Goal: Information Seeking & Learning: Learn about a topic

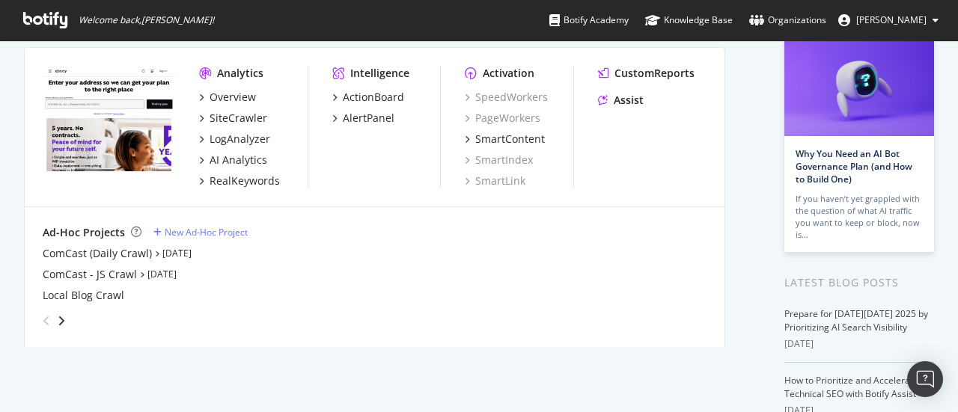
scroll to position [100, 0]
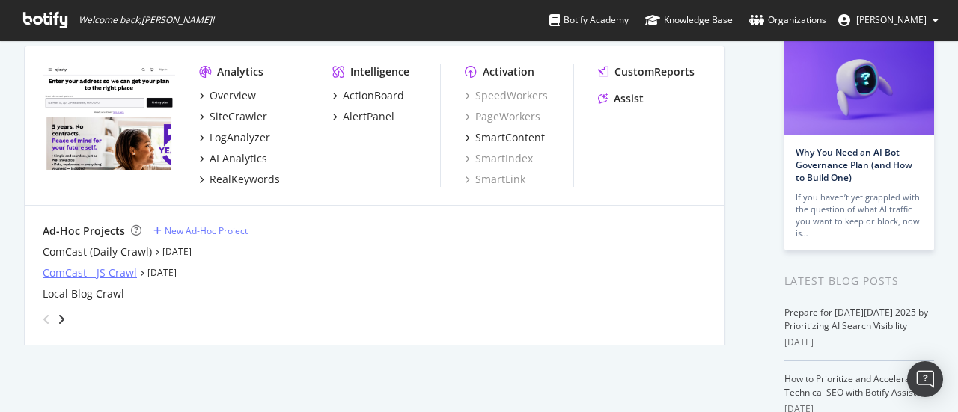
click at [108, 275] on div "ComCast - JS Crawl" at bounding box center [90, 273] width 94 height 15
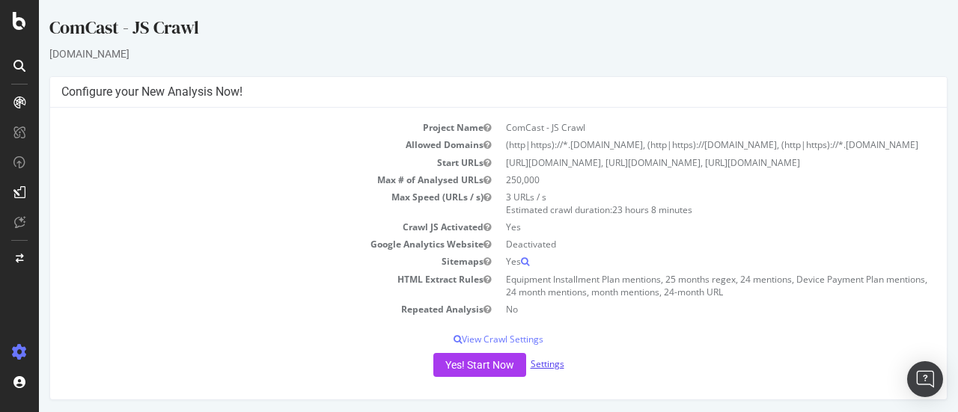
click at [553, 370] on link "Settings" at bounding box center [548, 364] width 34 height 13
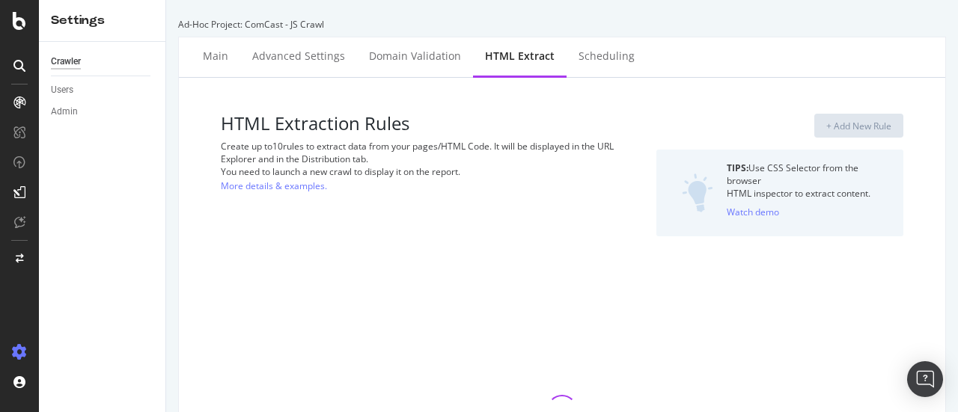
select select "count"
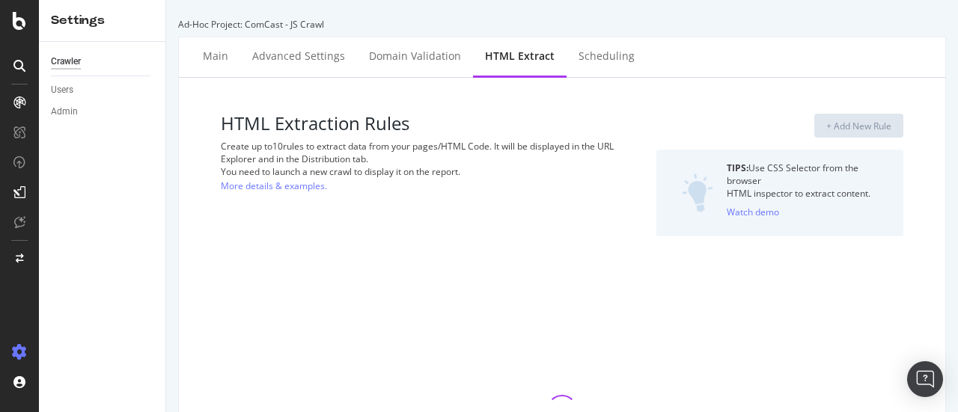
select select "count"
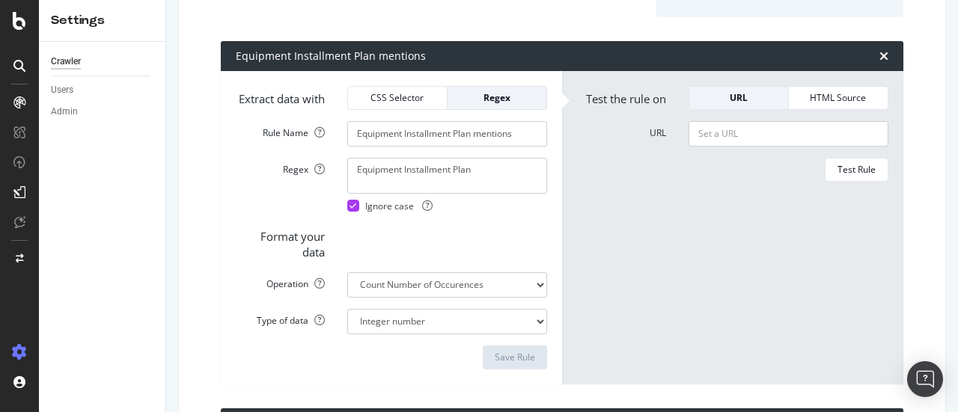
scroll to position [246, 0]
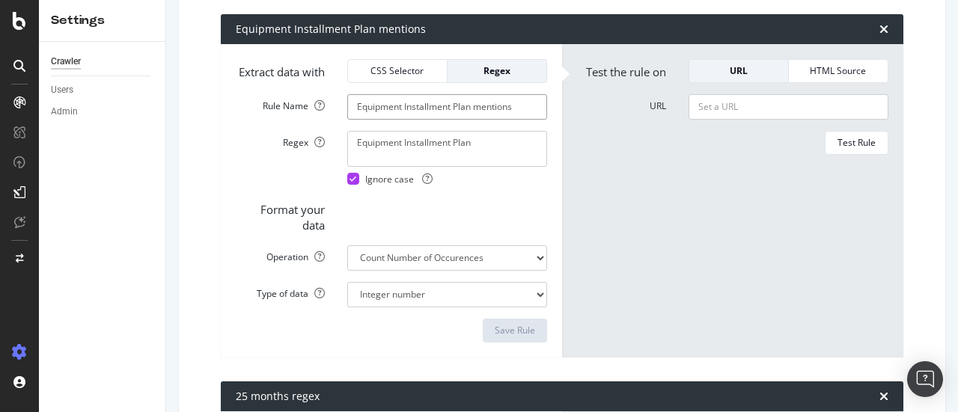
drag, startPoint x: 475, startPoint y: 121, endPoint x: 251, endPoint y: 119, distance: 223.8
click at [251, 119] on div "Rule Name Equipment Installment Plan mentions" at bounding box center [392, 106] width 334 height 25
type input "Customer mentions"
drag, startPoint x: 486, startPoint y: 153, endPoint x: 150, endPoint y: 131, distance: 336.1
click at [150, 126] on div "Settings Crawler Users Admin Ad-Hoc Project: ComCast - JS Crawl Main Advanced S…" at bounding box center [498, 206] width 919 height 412
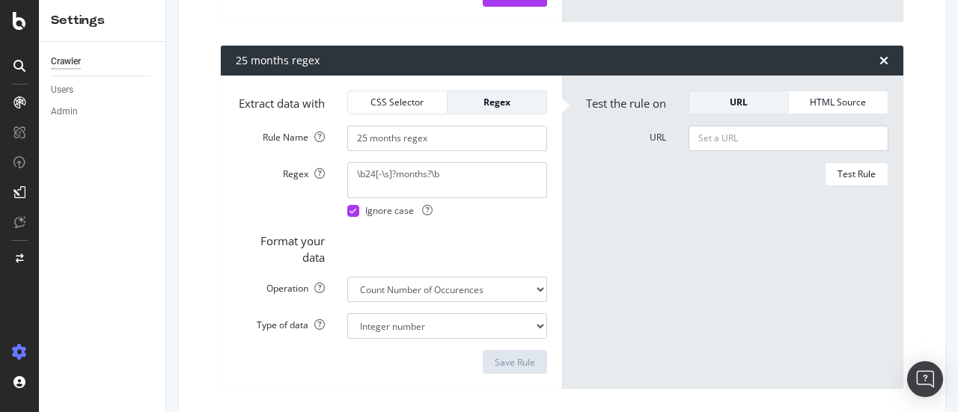
scroll to position [602, 0]
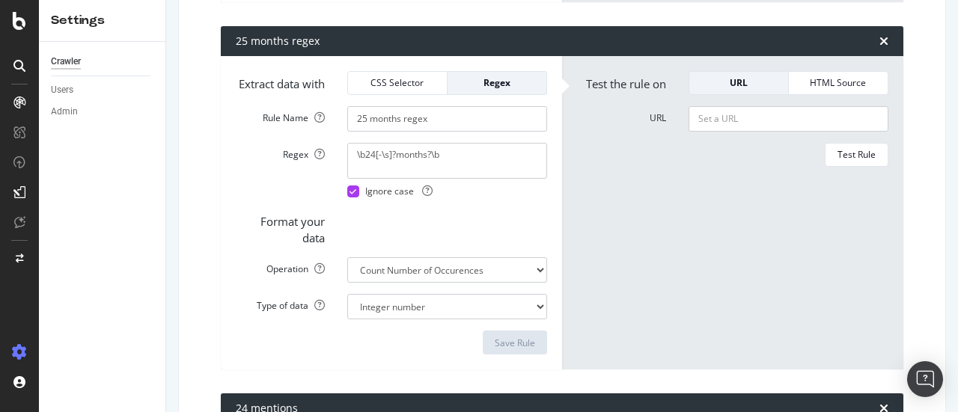
type textarea "customer"
drag, startPoint x: 401, startPoint y: 144, endPoint x: 260, endPoint y: 144, distance: 141.5
click at [261, 132] on div "Rule Name 25 months regex" at bounding box center [392, 118] width 334 height 25
type input "agent regex"
drag, startPoint x: 460, startPoint y: 172, endPoint x: 287, endPoint y: 182, distance: 173.9
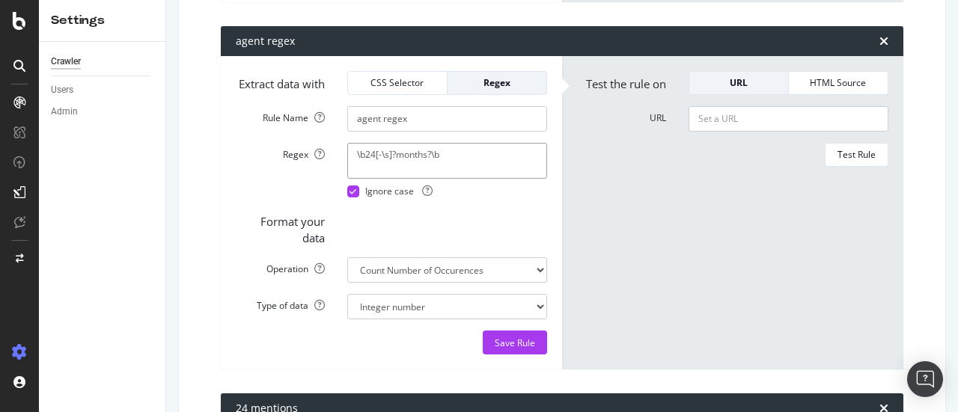
click at [287, 182] on div "Regex \b24[-\s]?months?\b Ignore case" at bounding box center [392, 170] width 334 height 55
type textarea "agent"
drag, startPoint x: 380, startPoint y: 141, endPoint x: 511, endPoint y: 145, distance: 131.1
click at [508, 132] on input "agent regex" at bounding box center [447, 118] width 200 height 25
type input "agent mentions"
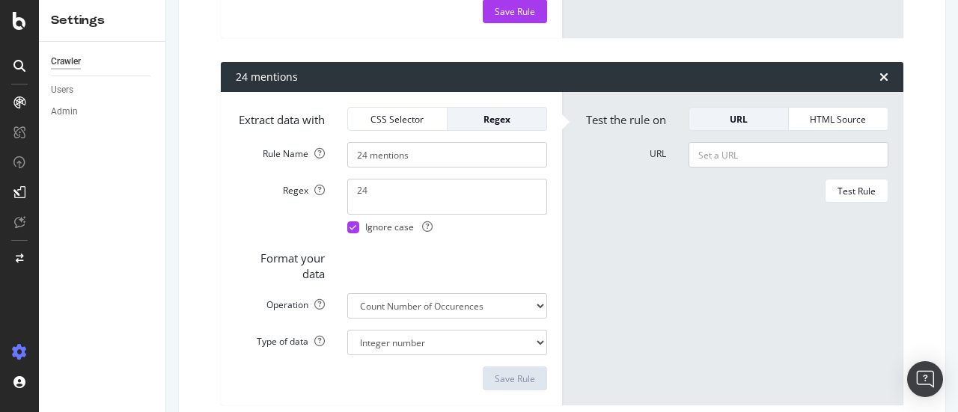
scroll to position [984, 0]
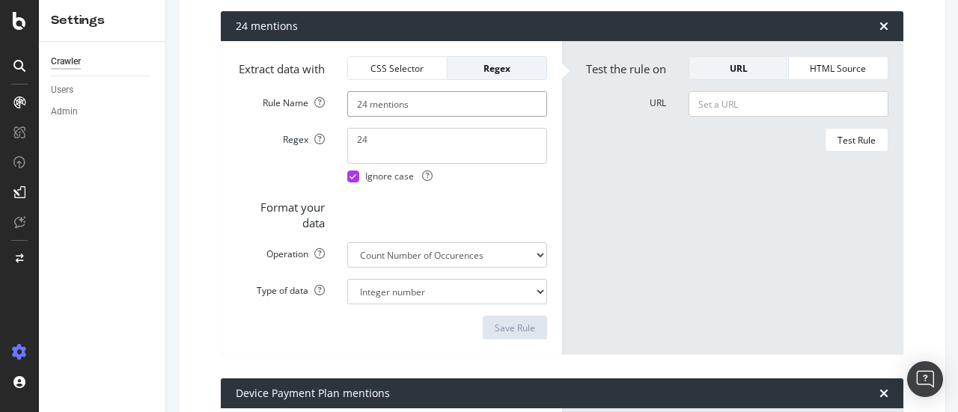
drag, startPoint x: 425, startPoint y: 142, endPoint x: 290, endPoint y: 144, distance: 134.7
click at [290, 117] on div "Rule Name 24 mentions" at bounding box center [392, 103] width 334 height 25
type input "technician mentions"
drag, startPoint x: 397, startPoint y: 142, endPoint x: 225, endPoint y: 144, distance: 172.2
click at [225, 117] on div "Rule Name technician mentions" at bounding box center [392, 103] width 334 height 25
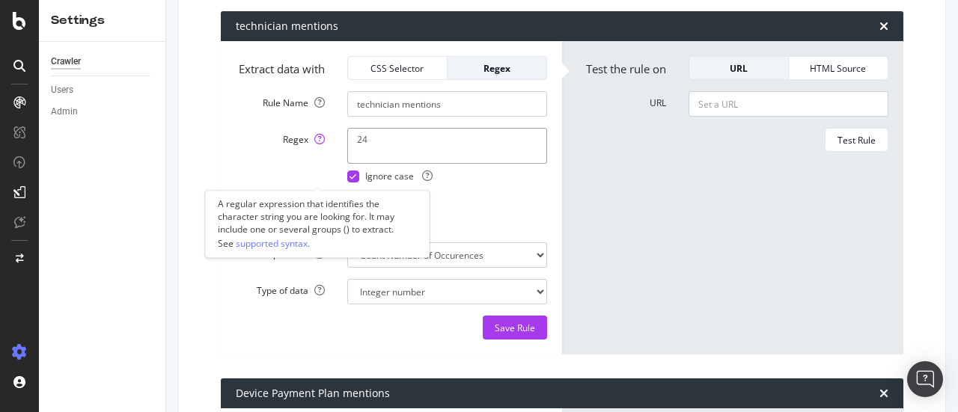
drag, startPoint x: 353, startPoint y: 178, endPoint x: 259, endPoint y: 176, distance: 94.3
click at [259, 176] on div "Regex 24 Ignore case" at bounding box center [392, 155] width 334 height 55
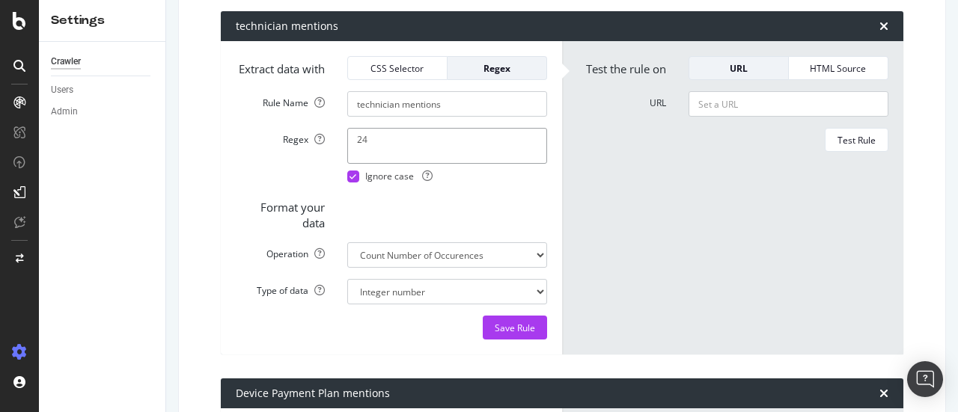
paste textarea "technician"
type textarea "technician"
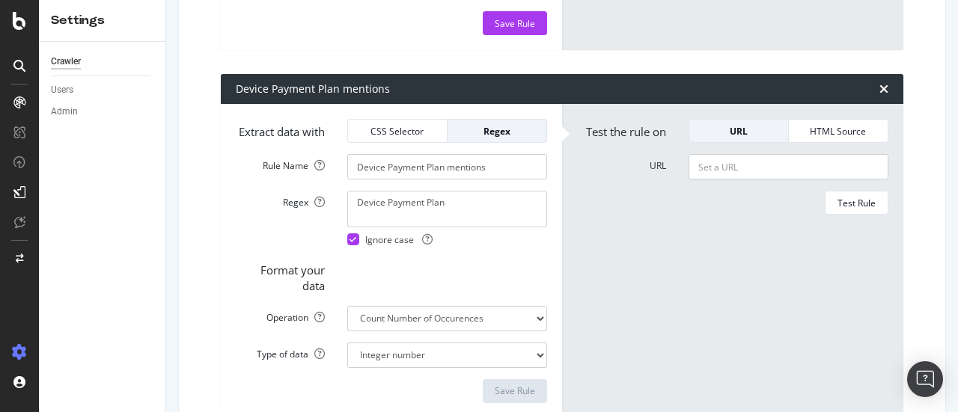
scroll to position [1161, 0]
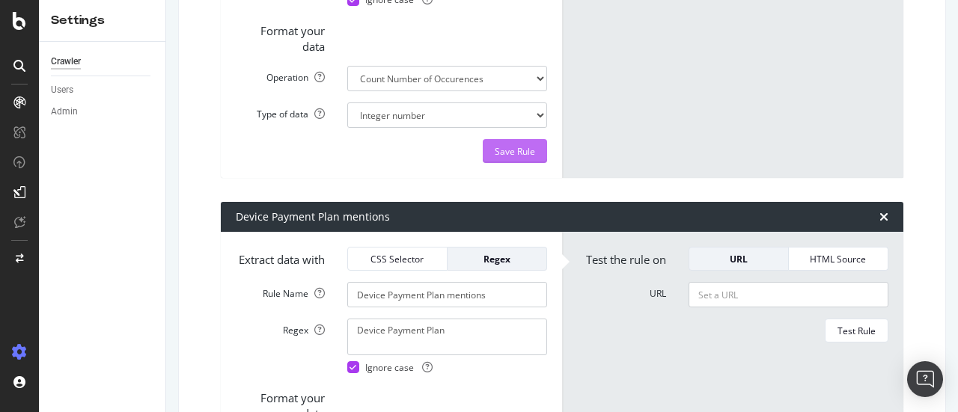
click at [540, 163] on button "Save Rule" at bounding box center [515, 151] width 64 height 24
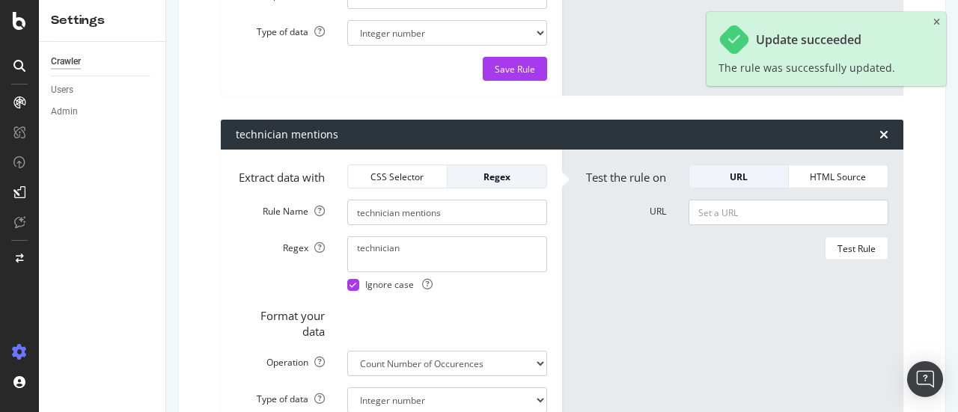
scroll to position [701, 0]
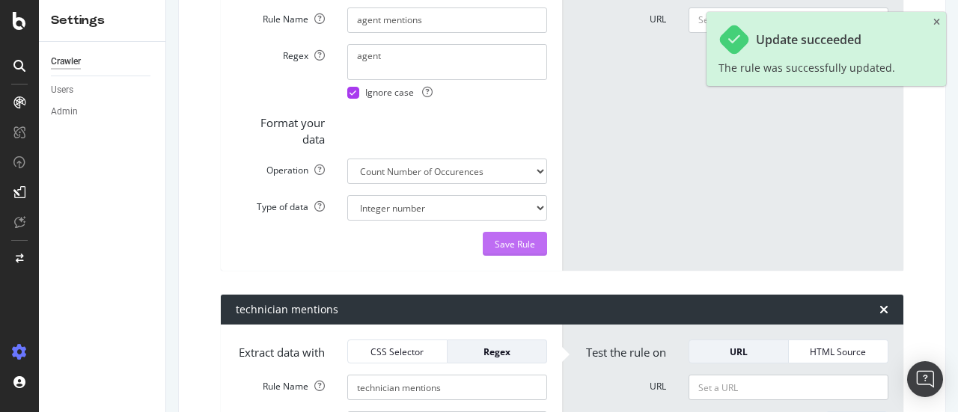
click at [507, 251] on div "Save Rule" at bounding box center [515, 244] width 40 height 13
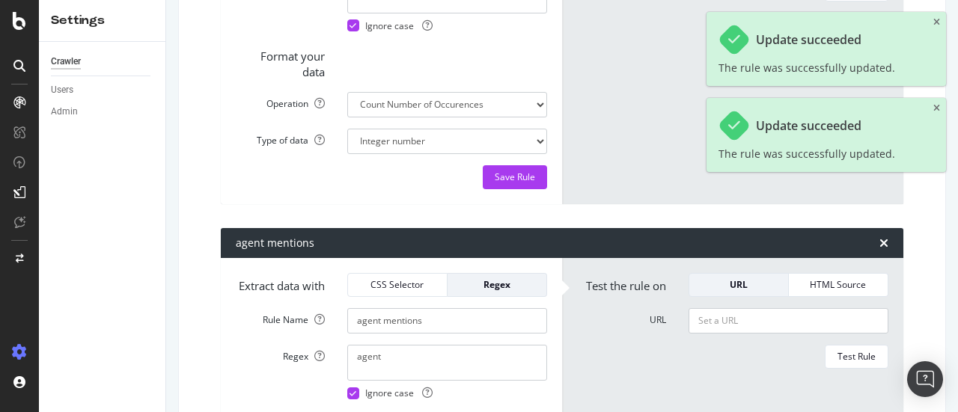
scroll to position [349, 0]
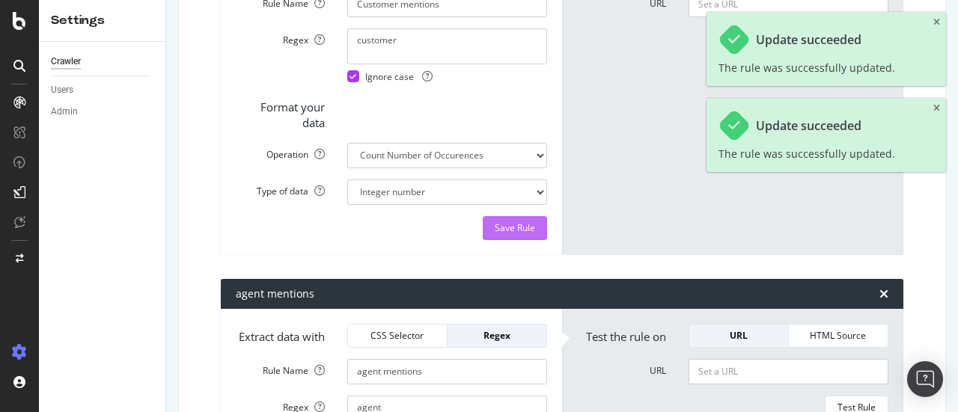
click at [506, 234] on div "Save Rule" at bounding box center [515, 228] width 40 height 13
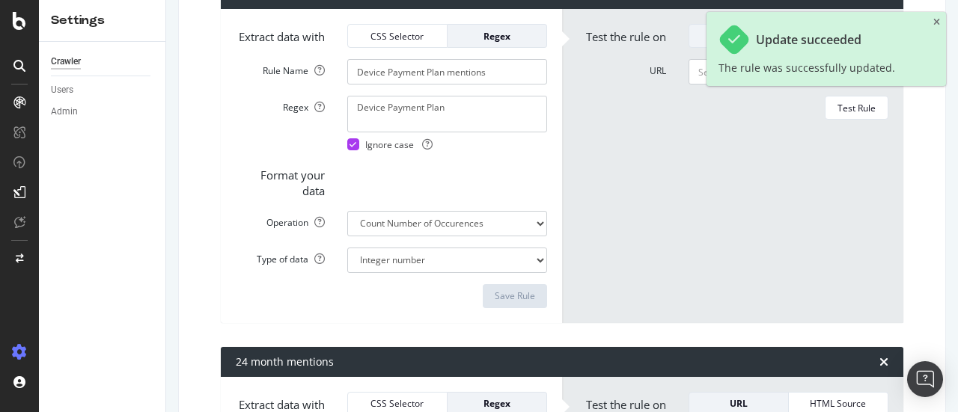
scroll to position [1380, 0]
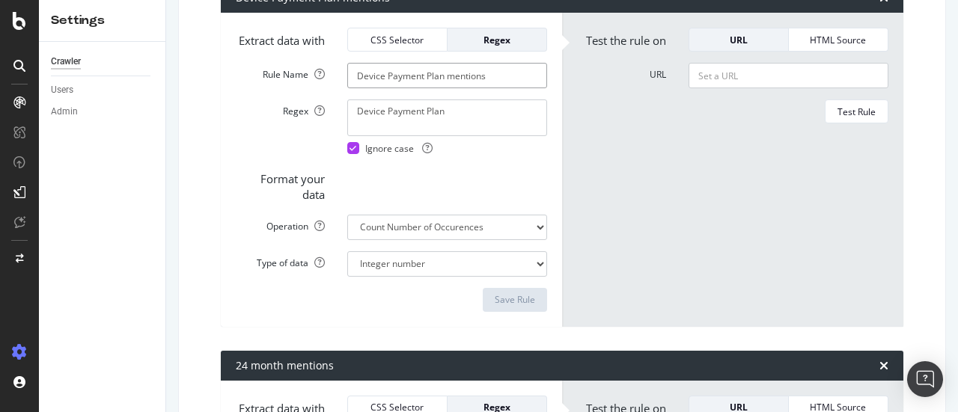
drag, startPoint x: 445, startPoint y: 126, endPoint x: 226, endPoint y: 126, distance: 218.5
click at [226, 88] on div "Rule Name Device Payment Plan mentions" at bounding box center [392, 75] width 334 height 25
paste input "representative"
type input "representative mentions"
drag, startPoint x: 461, startPoint y: 165, endPoint x: 232, endPoint y: 156, distance: 229.2
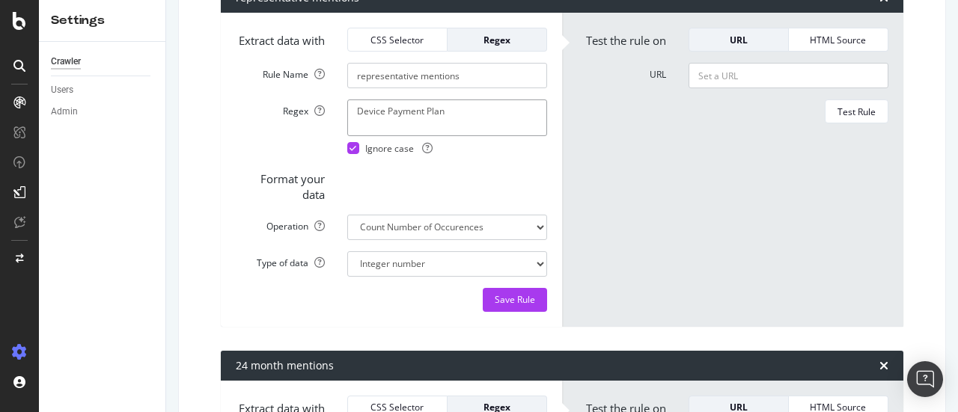
click at [244, 154] on div "Regex Device Payment Plan Ignore case" at bounding box center [392, 127] width 334 height 55
paste textarea "representative"
type textarea "representative"
click at [507, 306] on div "Save Rule" at bounding box center [515, 299] width 40 height 13
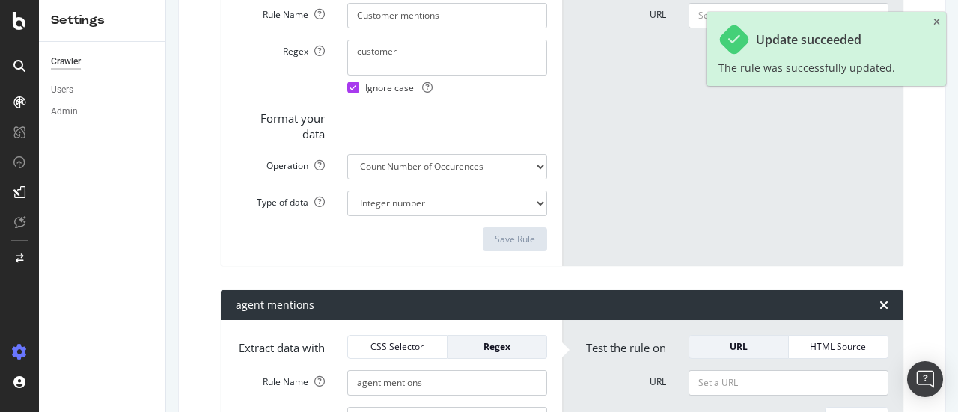
scroll to position [0, 0]
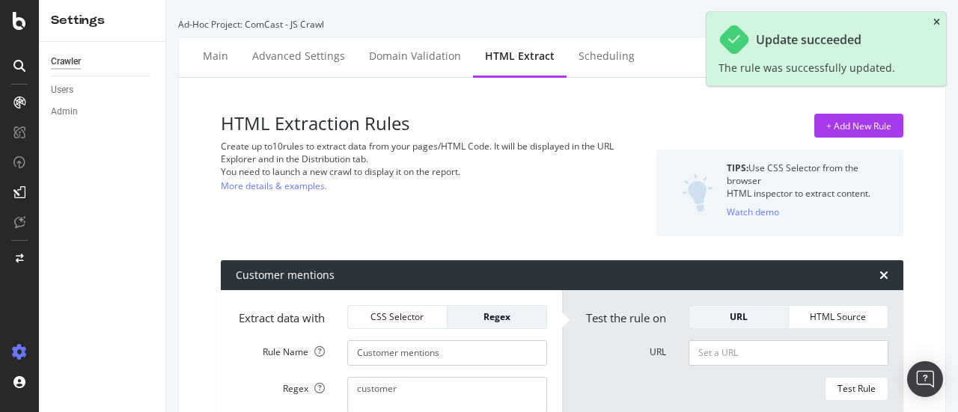
click at [938, 20] on icon "close toast" at bounding box center [936, 22] width 7 height 9
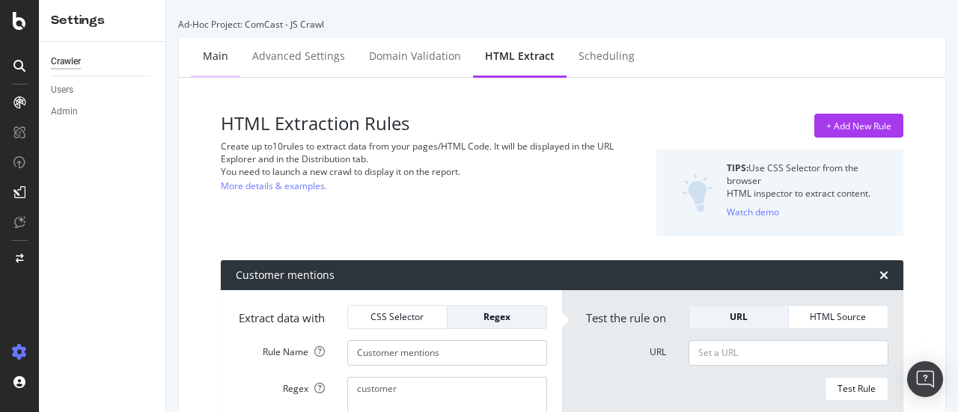
click at [226, 56] on div "Main" at bounding box center [215, 56] width 25 height 15
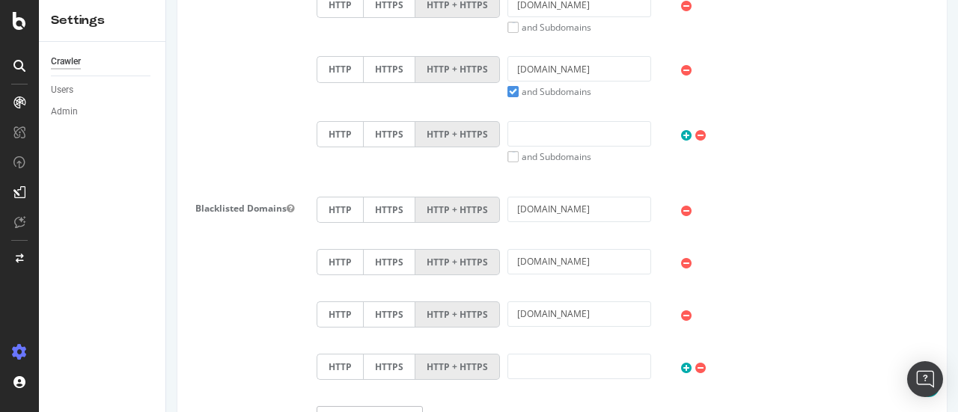
scroll to position [1156, 0]
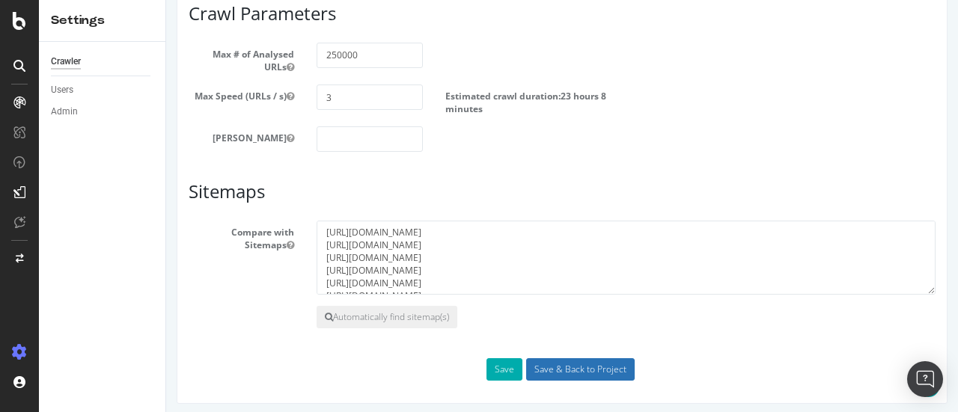
click at [559, 364] on input "Save & Back to Project" at bounding box center [580, 370] width 109 height 22
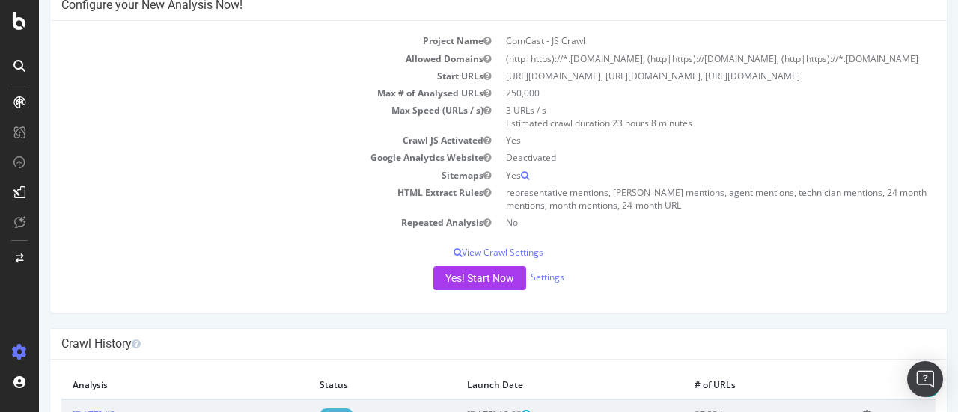
scroll to position [205, 0]
click at [466, 281] on button "Yes! Start Now" at bounding box center [479, 277] width 93 height 24
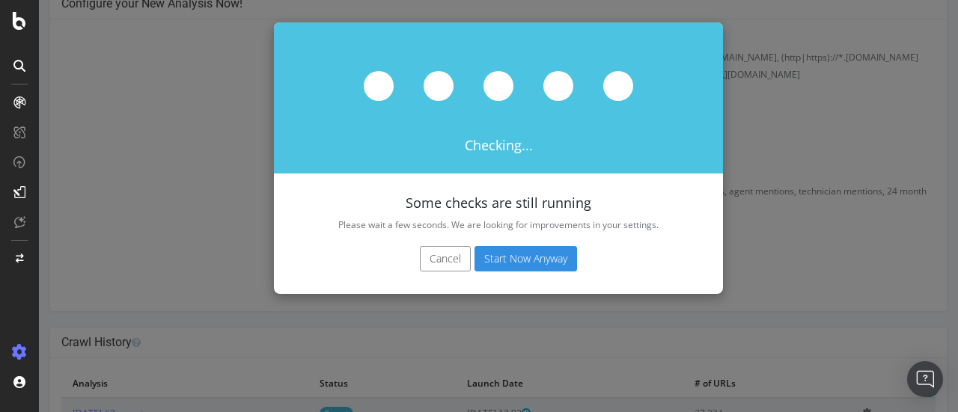
click at [444, 260] on button "Cancel" at bounding box center [445, 258] width 51 height 25
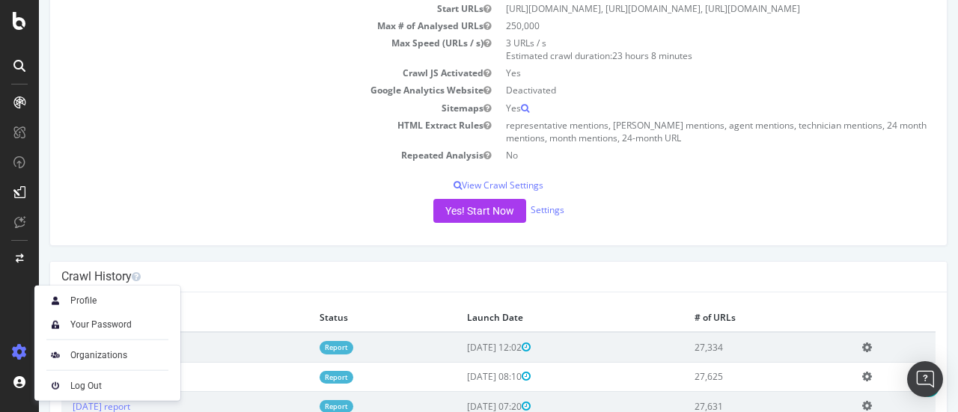
scroll to position [329, 0]
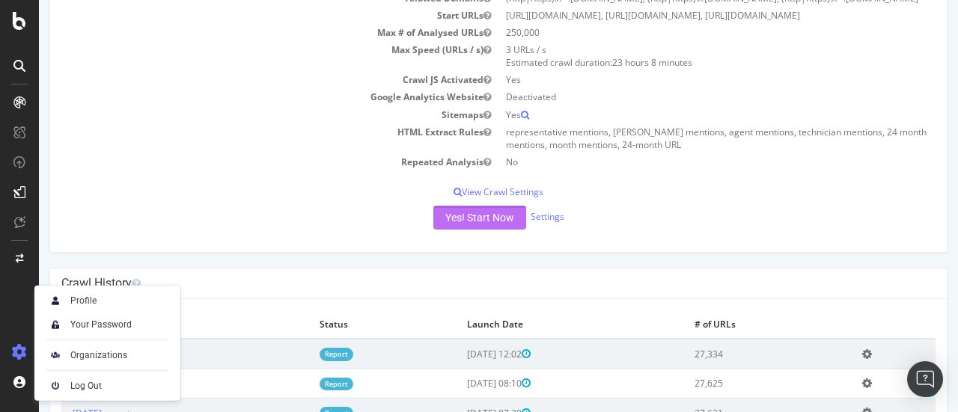
click at [480, 228] on button "Yes! Start Now" at bounding box center [479, 218] width 93 height 24
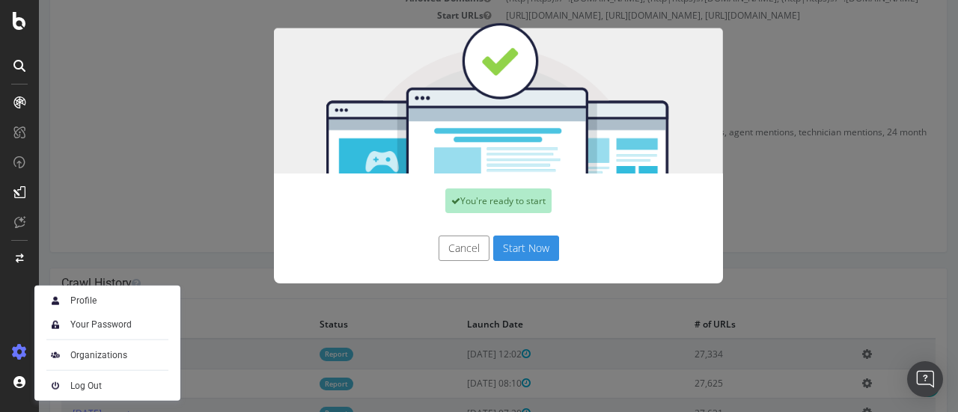
click at [519, 249] on button "Start Now" at bounding box center [526, 248] width 66 height 25
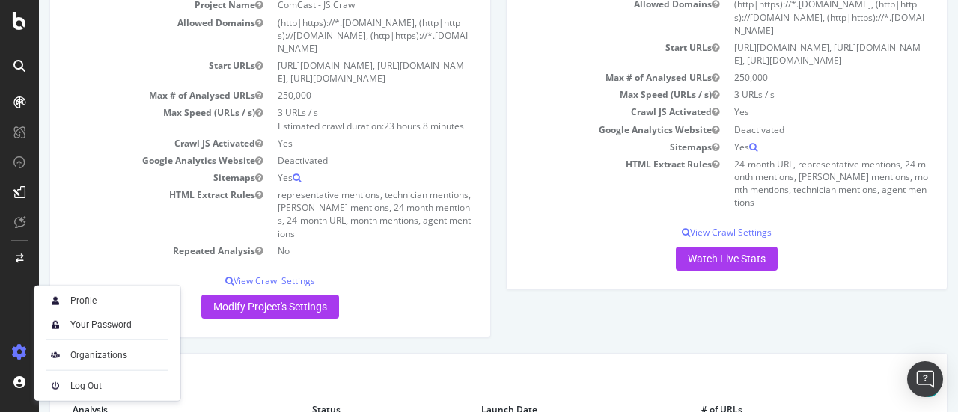
scroll to position [0, 0]
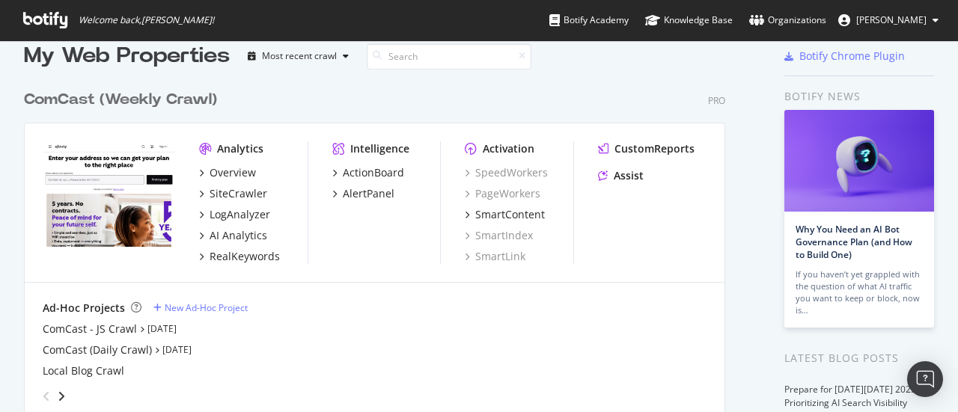
scroll to position [19, 0]
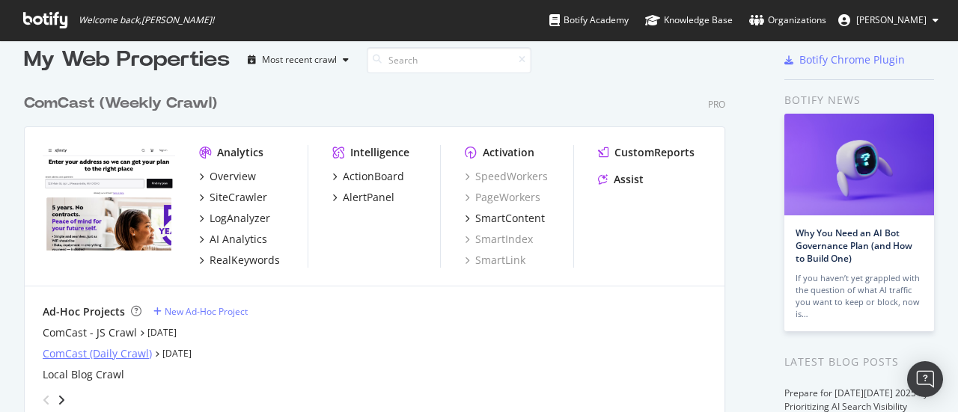
click at [97, 359] on div "ComCast (Daily Crawl)" at bounding box center [97, 354] width 109 height 15
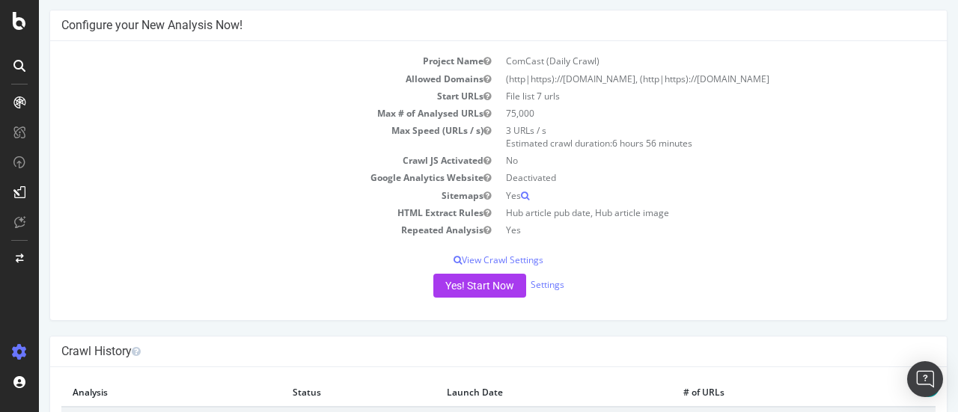
scroll to position [243, 0]
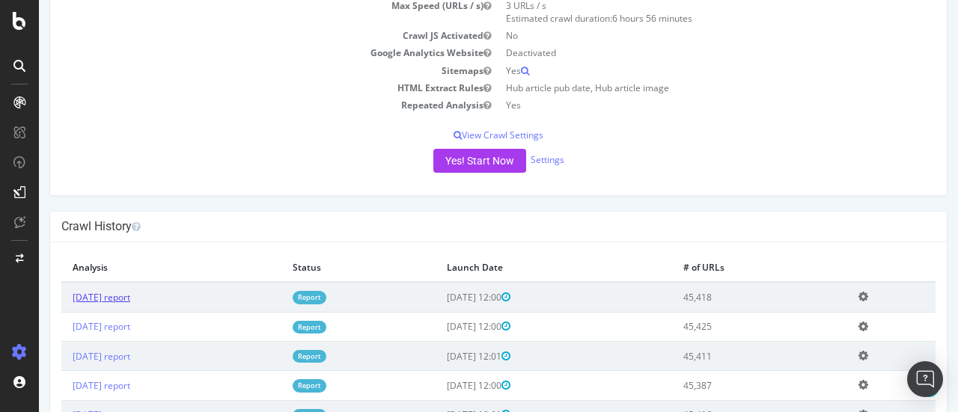
click at [125, 297] on link "[DATE] report" at bounding box center [102, 297] width 58 height 13
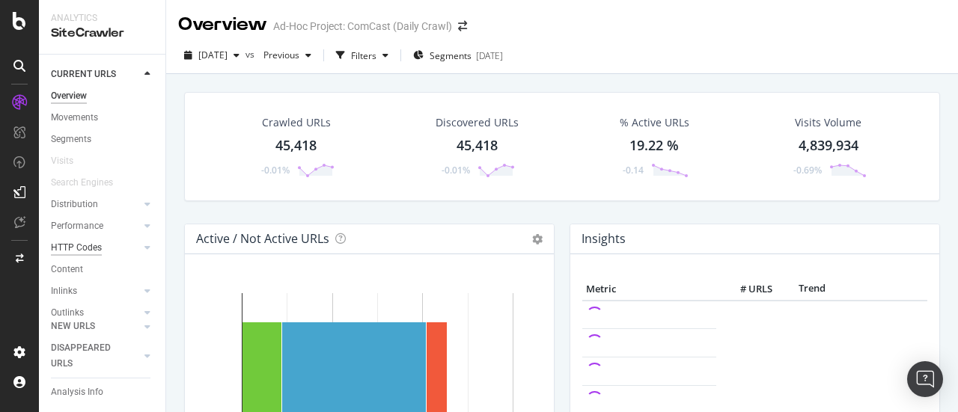
click at [90, 249] on div "HTTP Codes" at bounding box center [76, 248] width 51 height 16
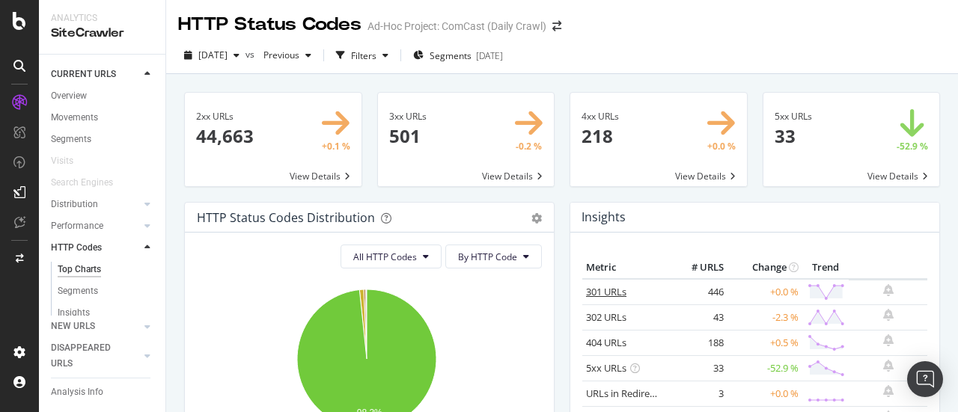
click at [611, 289] on link "301 URLs" at bounding box center [606, 291] width 40 height 13
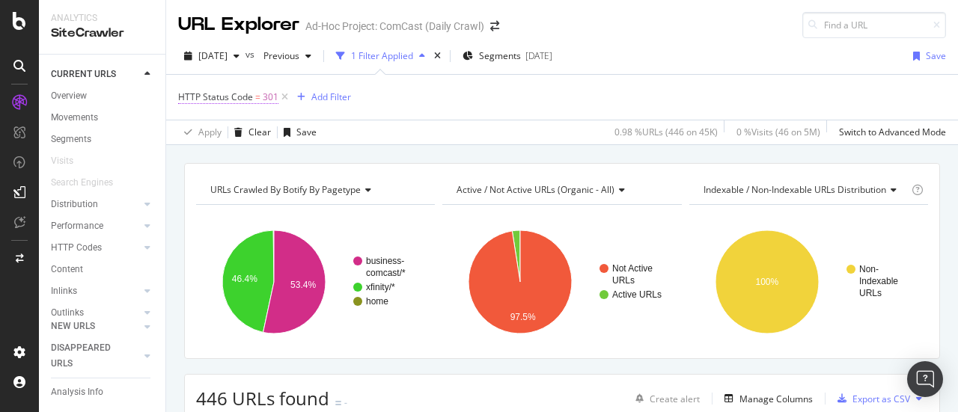
click at [244, 95] on span "HTTP Status Code" at bounding box center [215, 97] width 75 height 13
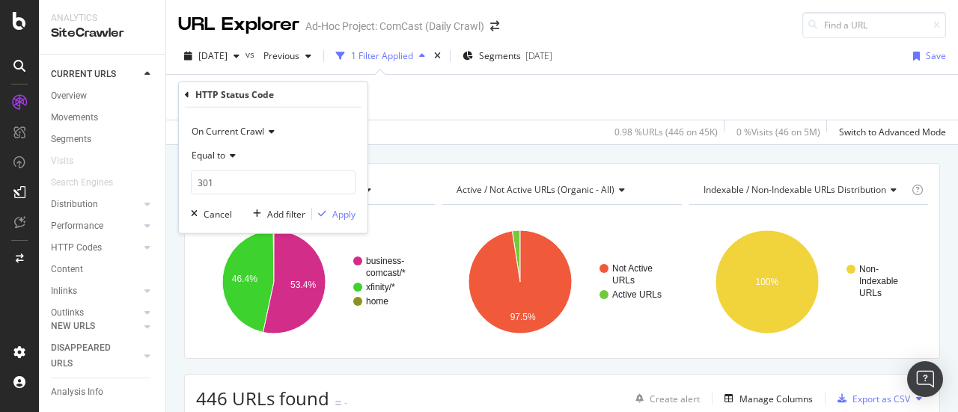
click at [229, 129] on span "On Current Crawl" at bounding box center [228, 131] width 73 height 13
click at [186, 92] on icon at bounding box center [187, 94] width 4 height 9
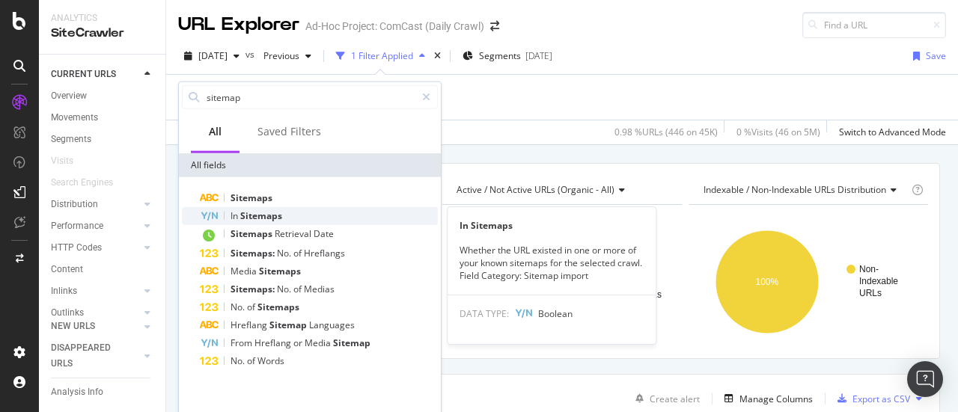
type input "sitemap"
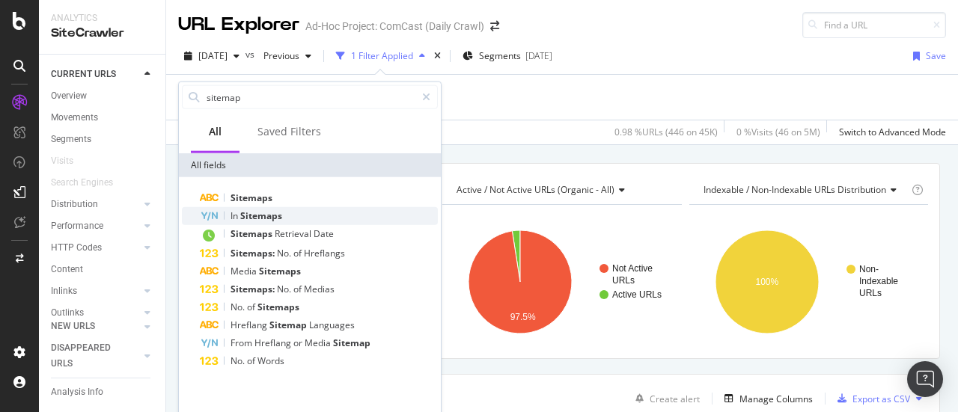
click at [254, 215] on span "Sitemaps" at bounding box center [261, 216] width 42 height 13
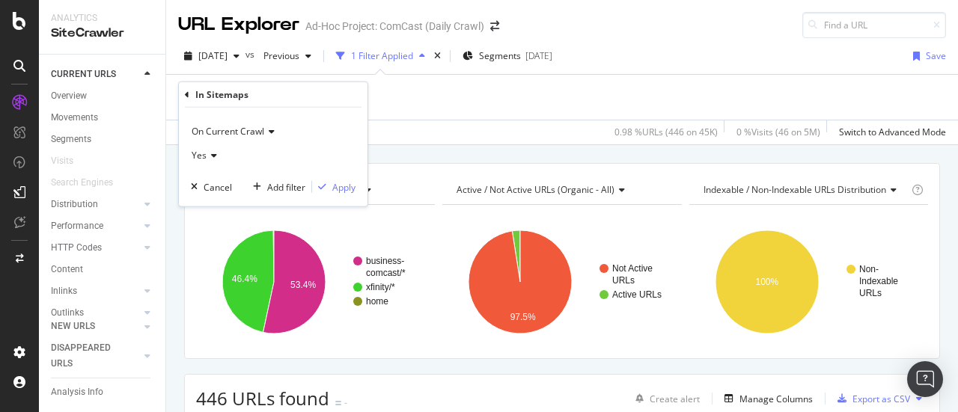
click at [215, 156] on icon at bounding box center [212, 155] width 10 height 9
click at [222, 203] on div "No" at bounding box center [275, 205] width 160 height 19
click at [329, 183] on div "button" at bounding box center [322, 187] width 20 height 9
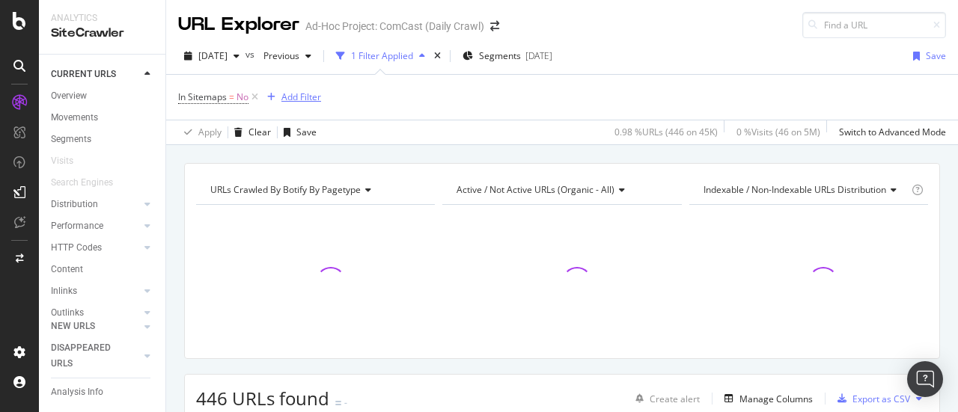
click at [294, 95] on div "Add Filter" at bounding box center [301, 97] width 40 height 13
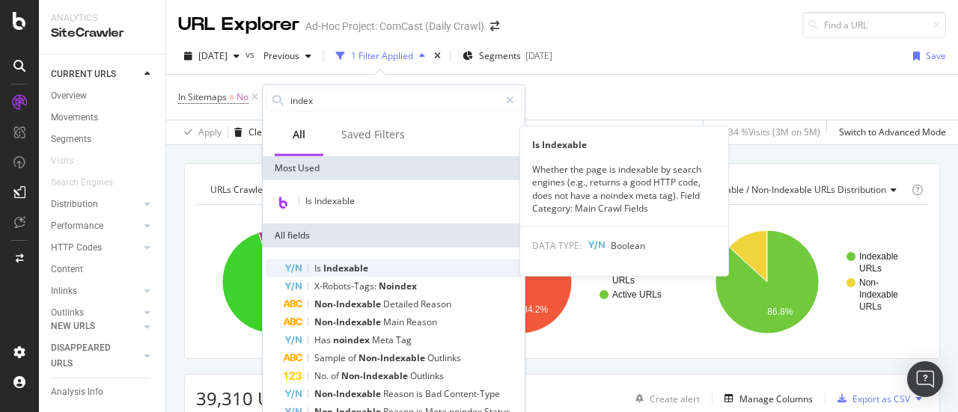
type input "index"
click at [350, 267] on span "Indexable" at bounding box center [345, 268] width 45 height 13
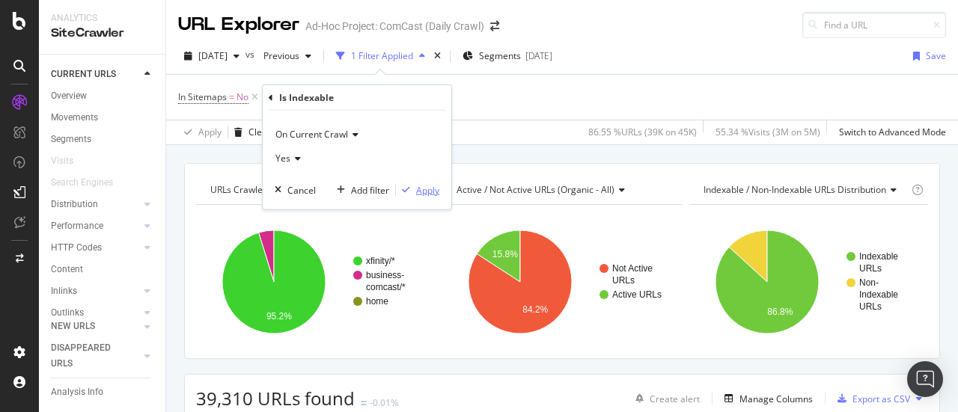
click at [418, 192] on div "Apply" at bounding box center [427, 189] width 23 height 13
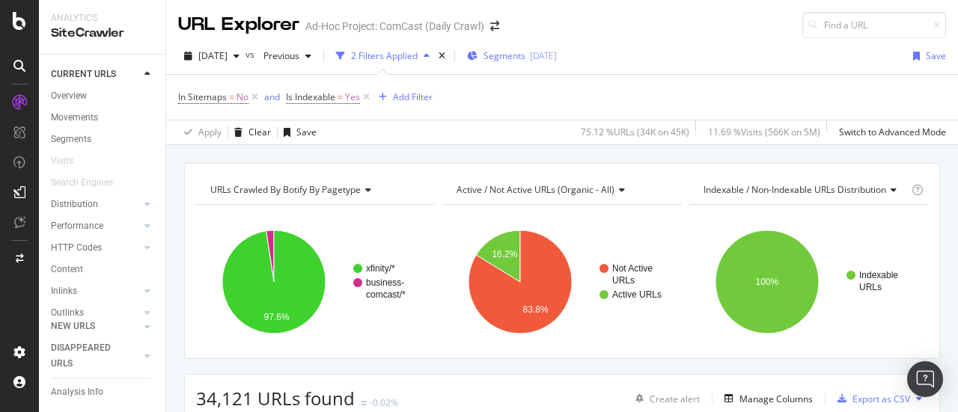
click at [525, 53] on span "Segments" at bounding box center [504, 55] width 42 height 13
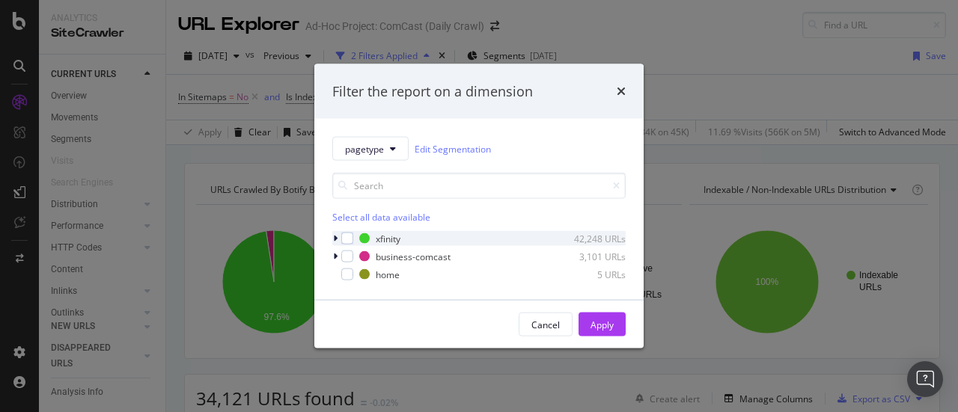
click at [334, 239] on icon "modal" at bounding box center [335, 238] width 4 height 9
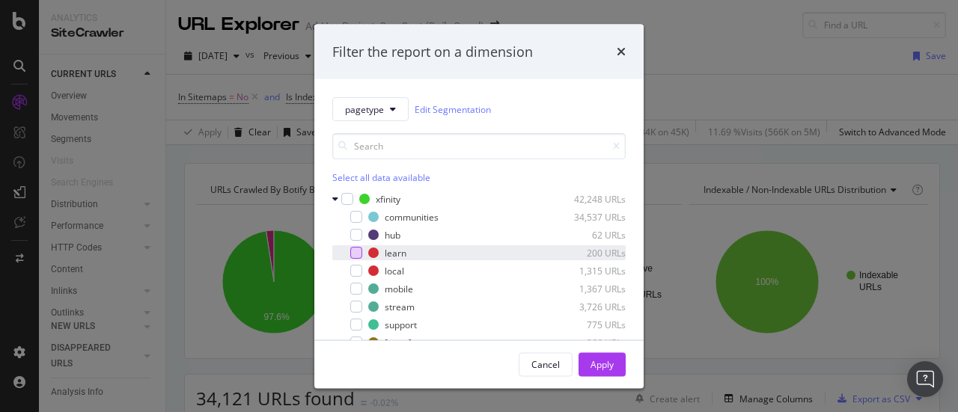
click at [356, 248] on div "modal" at bounding box center [356, 253] width 12 height 12
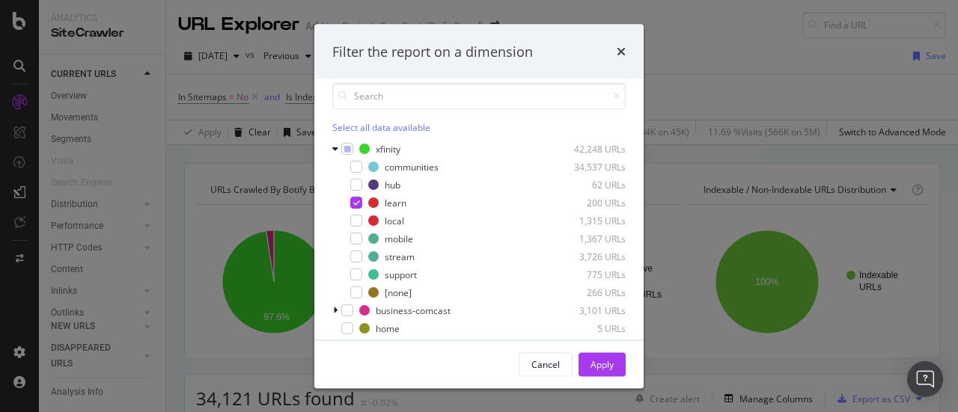
scroll to position [63, 0]
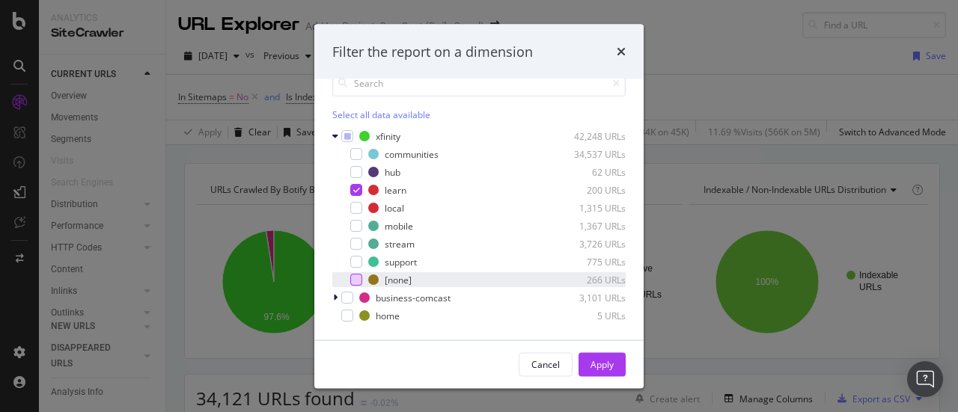
click at [361, 278] on div "modal" at bounding box center [356, 280] width 12 height 12
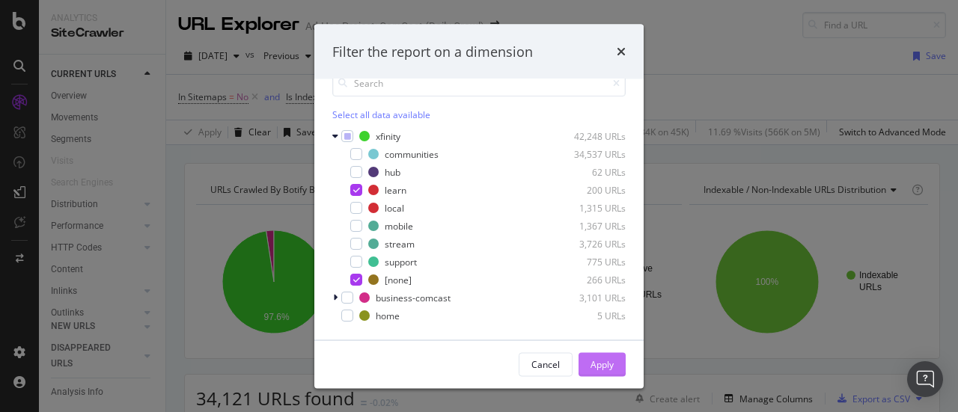
click at [599, 360] on div "Apply" at bounding box center [602, 364] width 23 height 13
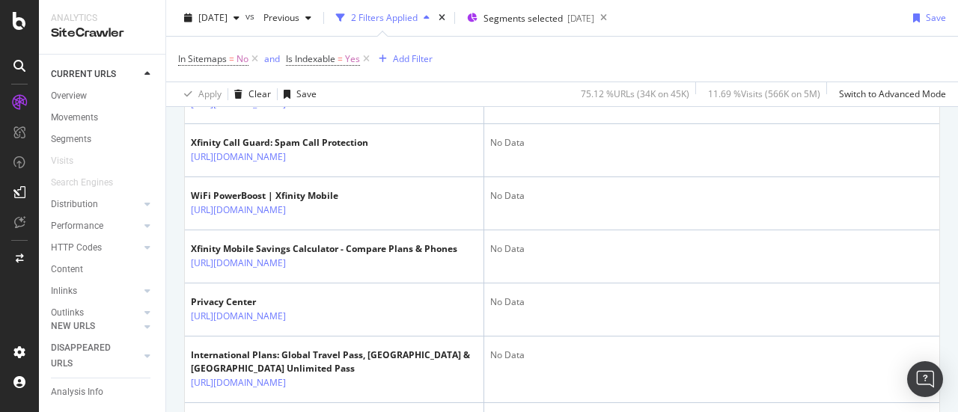
scroll to position [1114, 0]
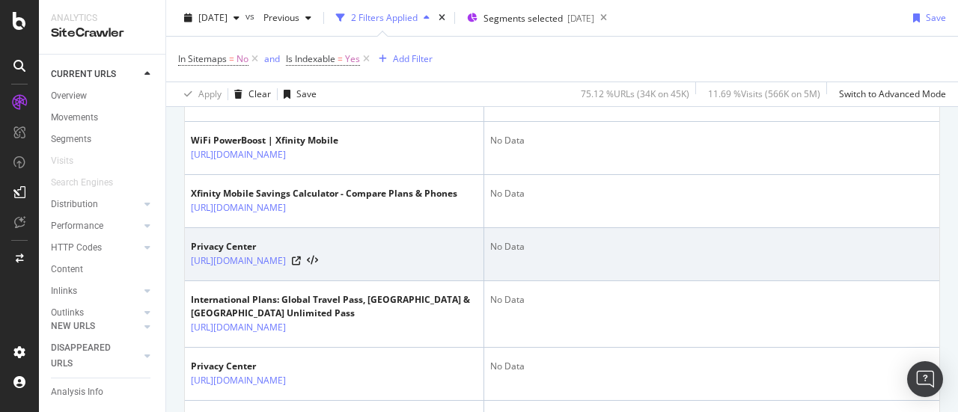
drag, startPoint x: 658, startPoint y: 272, endPoint x: 576, endPoint y: 272, distance: 81.6
click at [658, 254] on div "No Data" at bounding box center [711, 246] width 443 height 13
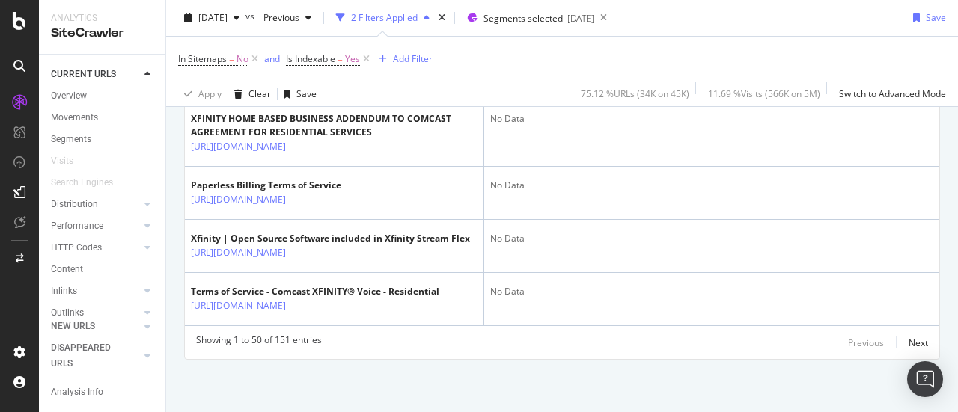
scroll to position [3117, 0]
click at [911, 336] on div "Next" at bounding box center [918, 343] width 19 height 16
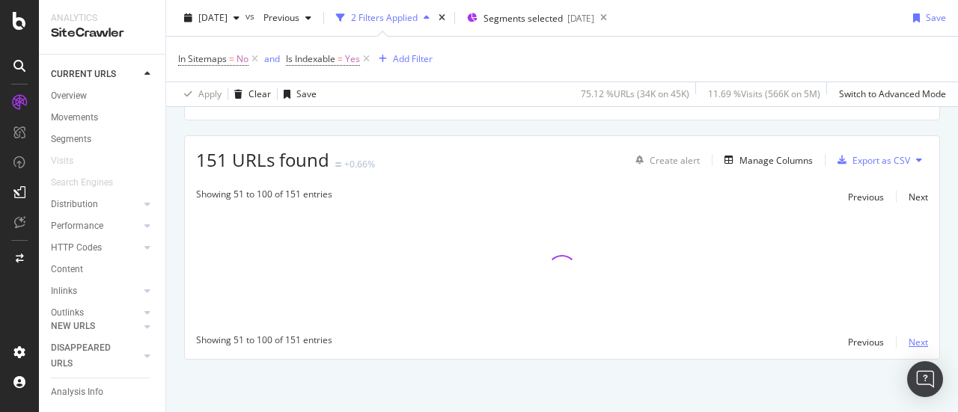
scroll to position [237, 0]
click at [909, 195] on div "Next" at bounding box center [918, 198] width 19 height 13
click at [848, 200] on div "Previous" at bounding box center [866, 198] width 36 height 13
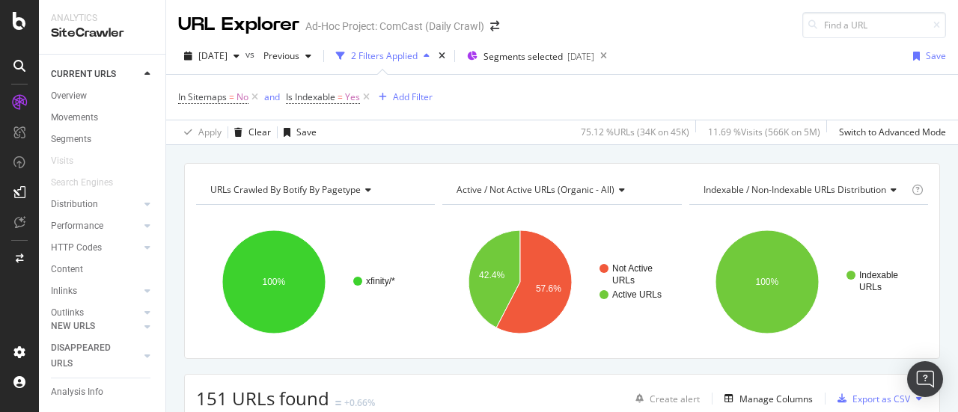
scroll to position [110, 0]
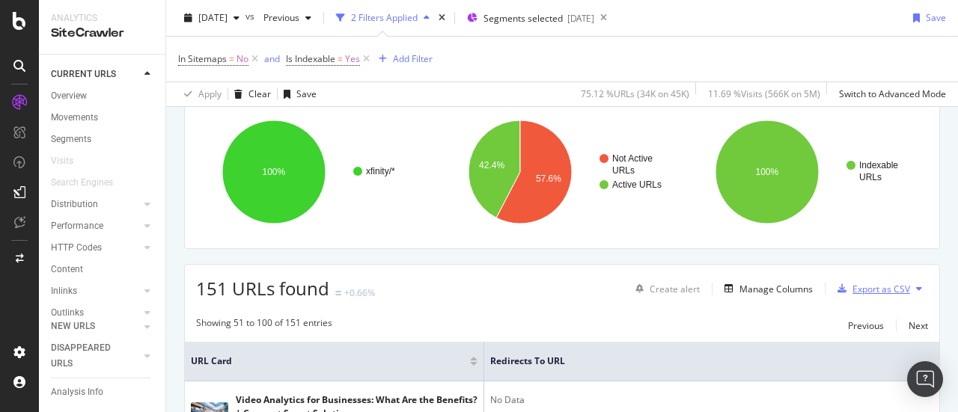
click at [880, 284] on div "Export as CSV" at bounding box center [881, 289] width 58 height 13
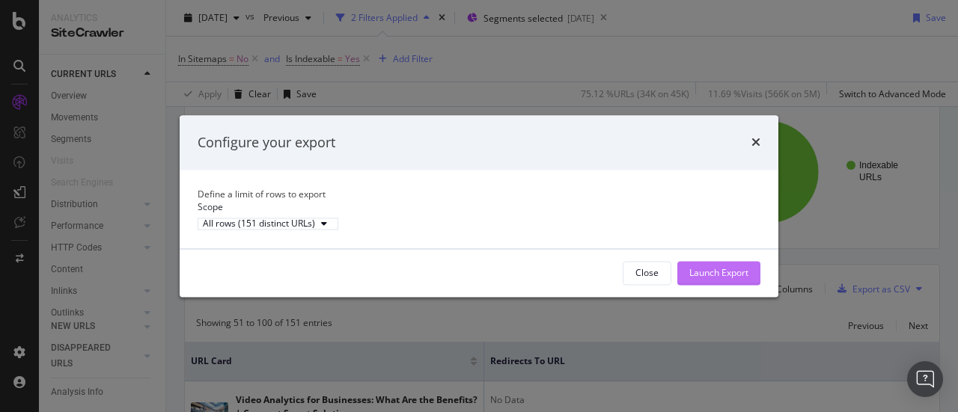
click at [724, 279] on div "Launch Export" at bounding box center [718, 272] width 59 height 13
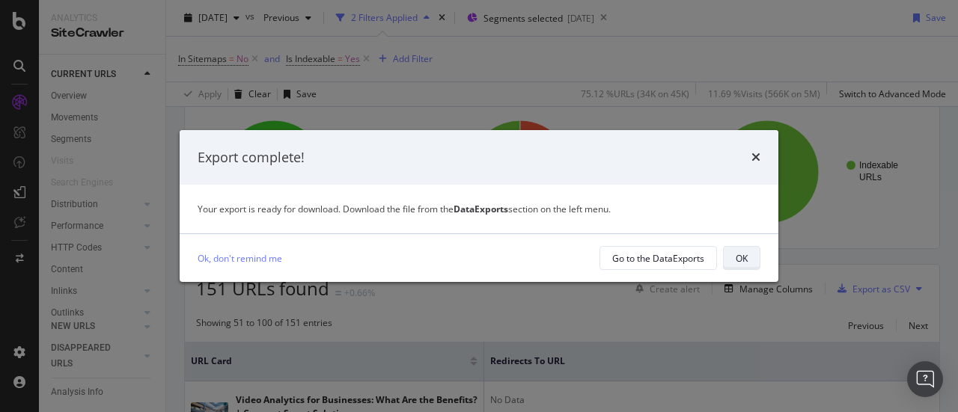
click at [739, 260] on div "OK" at bounding box center [742, 258] width 12 height 13
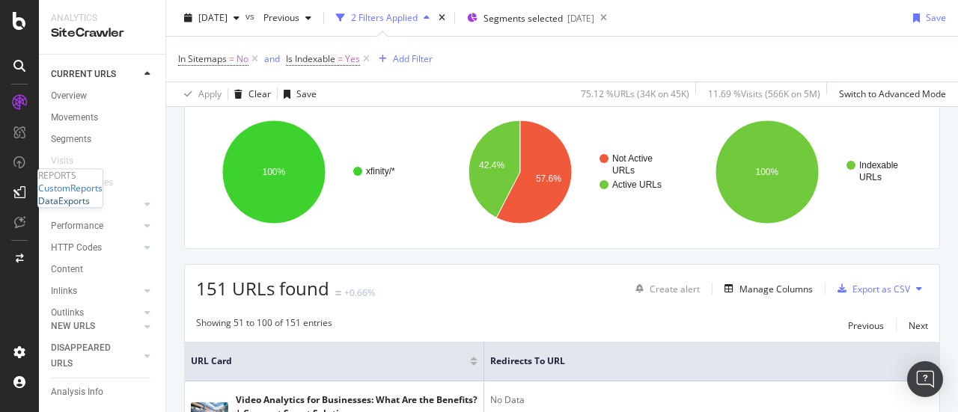
click at [88, 208] on div "DataExports" at bounding box center [64, 201] width 52 height 13
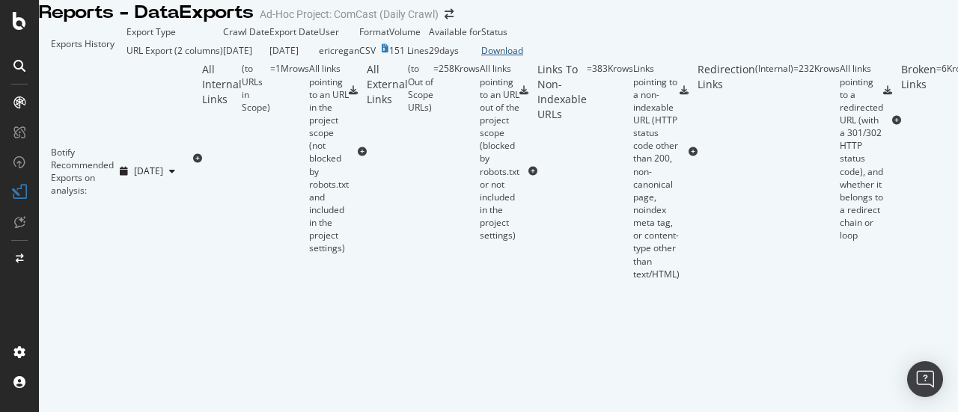
click at [523, 57] on div "Download" at bounding box center [502, 50] width 42 height 13
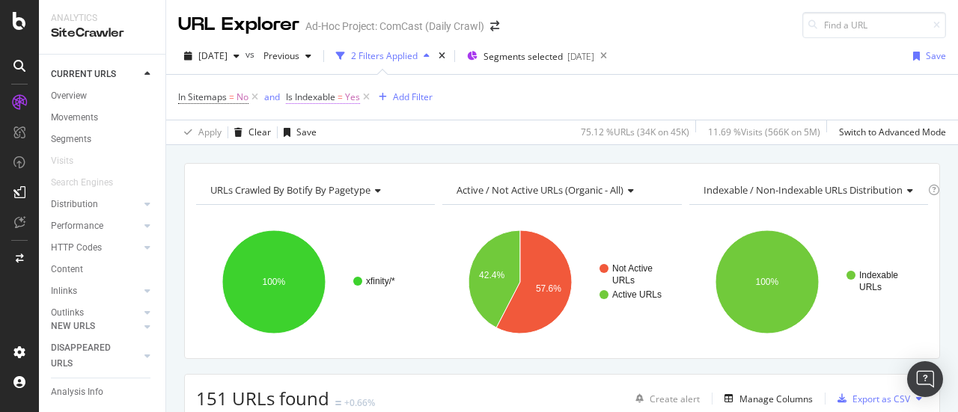
click at [353, 101] on span "Yes" at bounding box center [352, 97] width 15 height 21
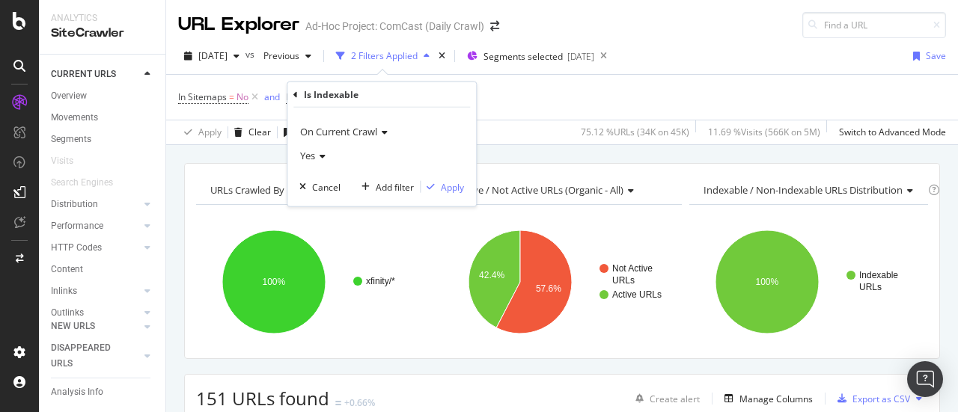
click at [326, 156] on div "Yes" at bounding box center [381, 156] width 165 height 24
click at [326, 209] on div "No" at bounding box center [383, 205] width 160 height 19
click at [445, 189] on div "Apply" at bounding box center [452, 186] width 23 height 13
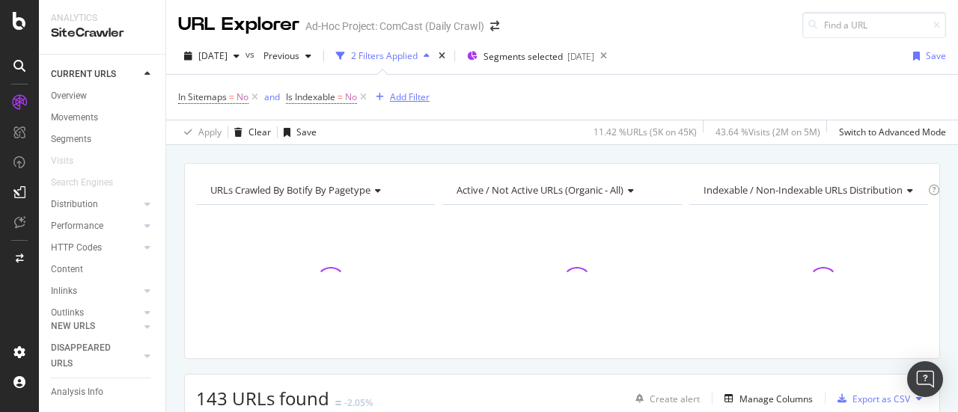
click at [406, 97] on div "Add Filter" at bounding box center [410, 97] width 40 height 13
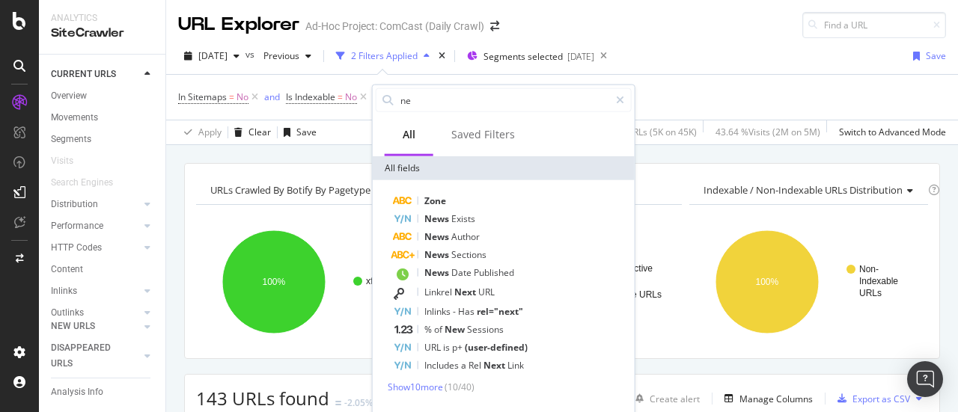
type input "n"
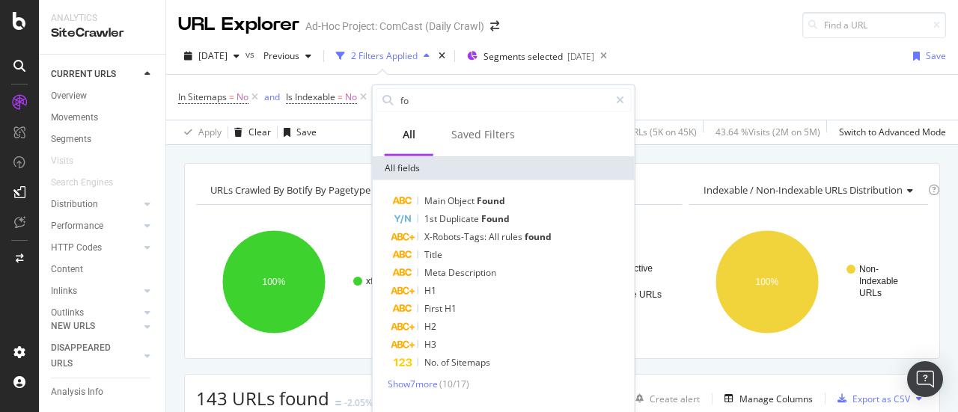
type input "f"
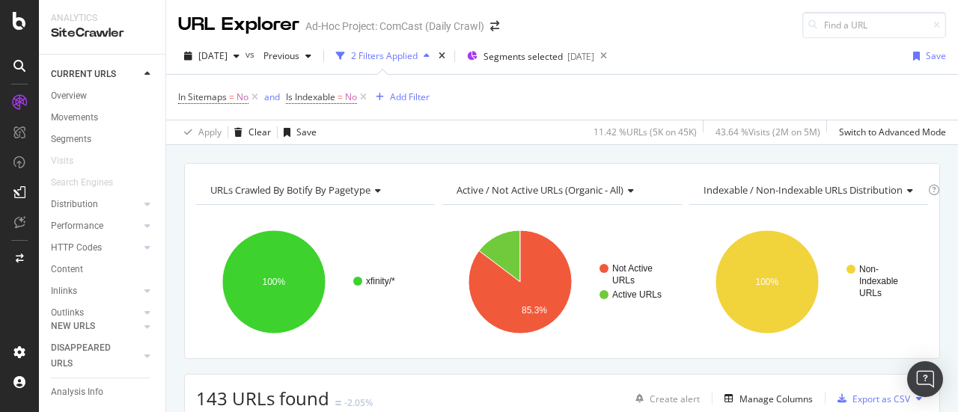
click at [763, 65] on div "[DATE] vs Previous 2 Filters Applied Segments selected [DATE] Save" at bounding box center [562, 59] width 792 height 30
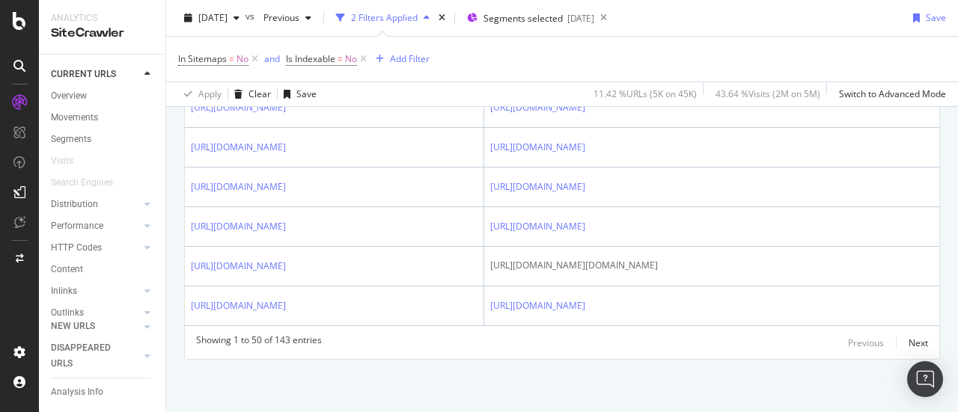
scroll to position [2655, 0]
click at [913, 348] on div "Next" at bounding box center [918, 343] width 19 height 13
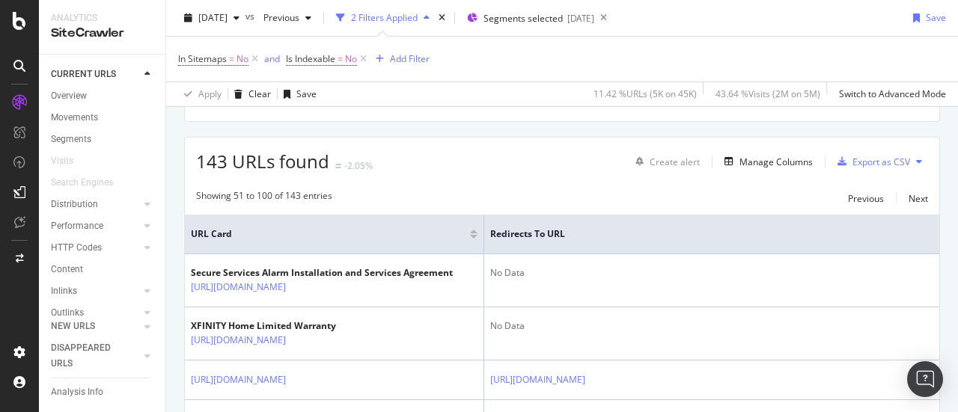
scroll to position [2592, 0]
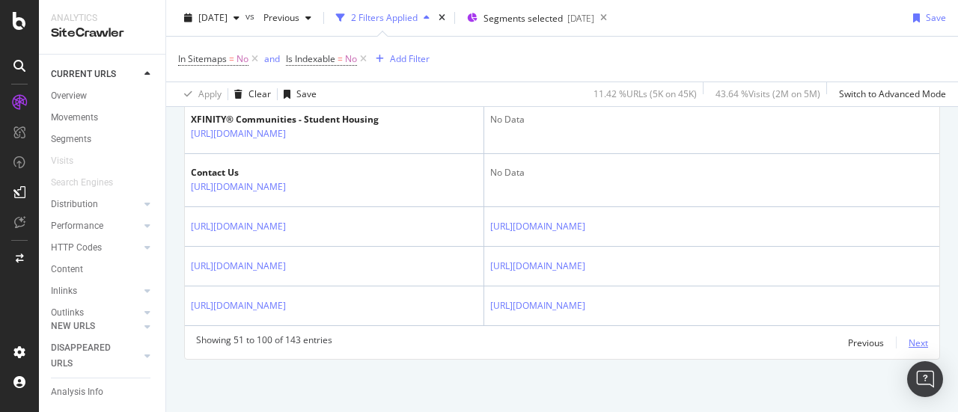
click at [910, 347] on div "Next" at bounding box center [918, 343] width 19 height 13
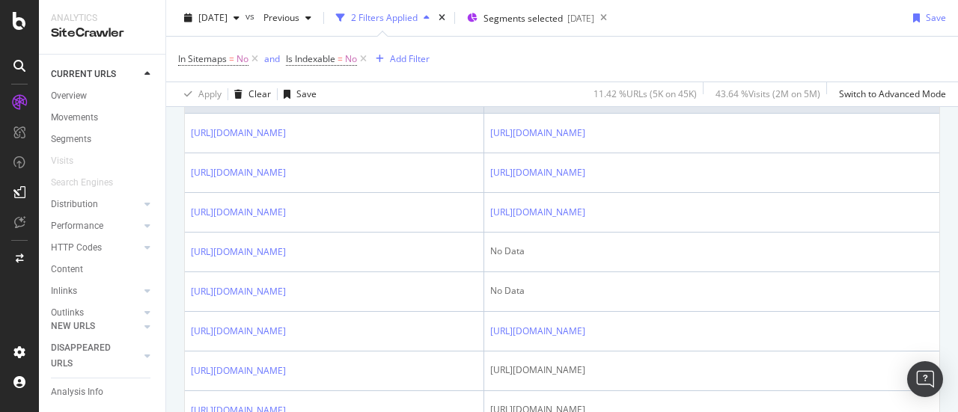
scroll to position [367, 0]
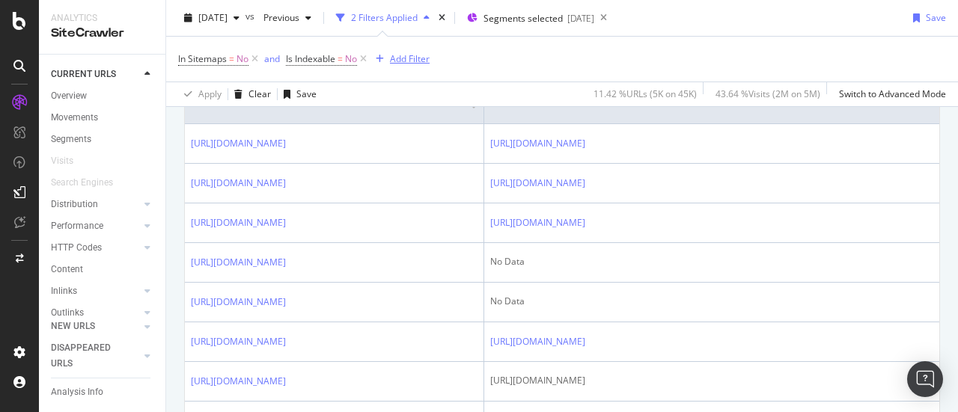
click at [414, 62] on div "Add Filter" at bounding box center [410, 58] width 40 height 13
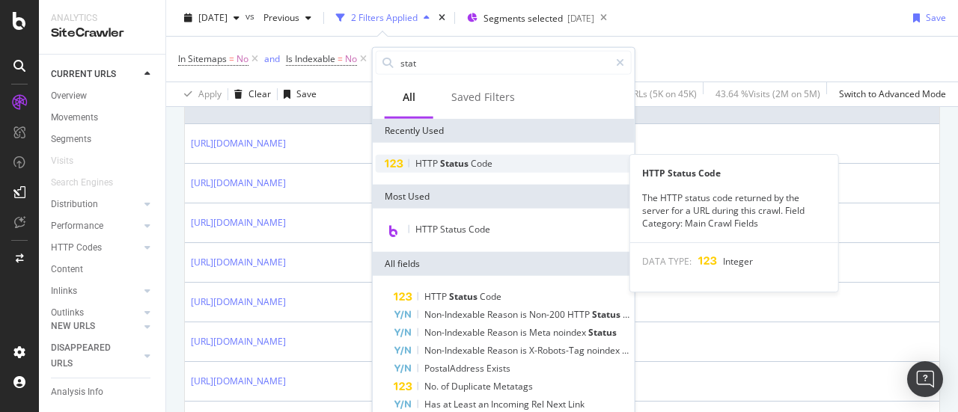
type input "stat"
click at [469, 162] on span "Status" at bounding box center [455, 163] width 31 height 13
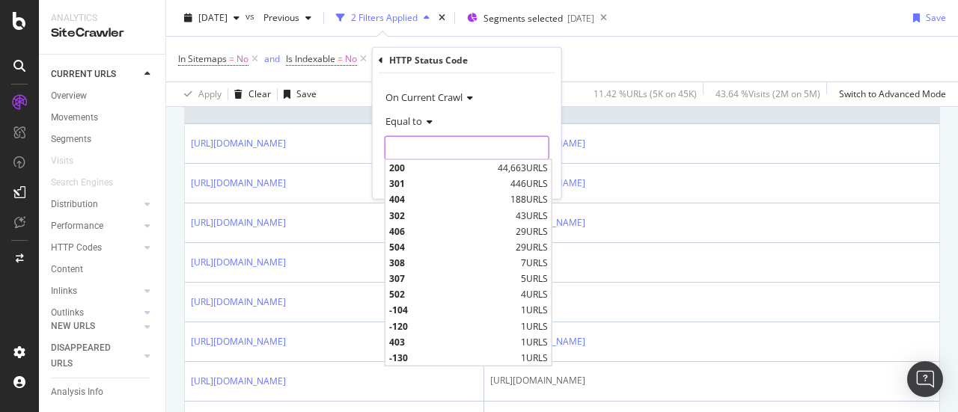
click at [451, 146] on input "number" at bounding box center [467, 148] width 165 height 24
click at [454, 168] on span "200" at bounding box center [441, 168] width 105 height 13
type input "200"
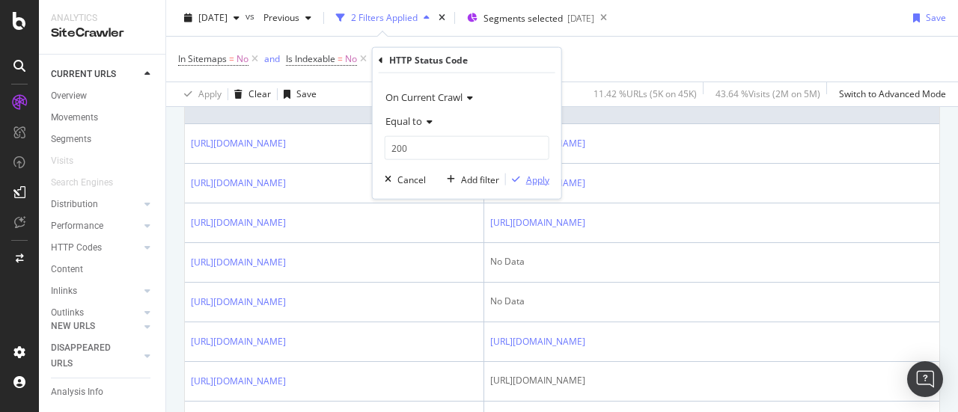
click at [543, 181] on div "Apply" at bounding box center [537, 179] width 23 height 13
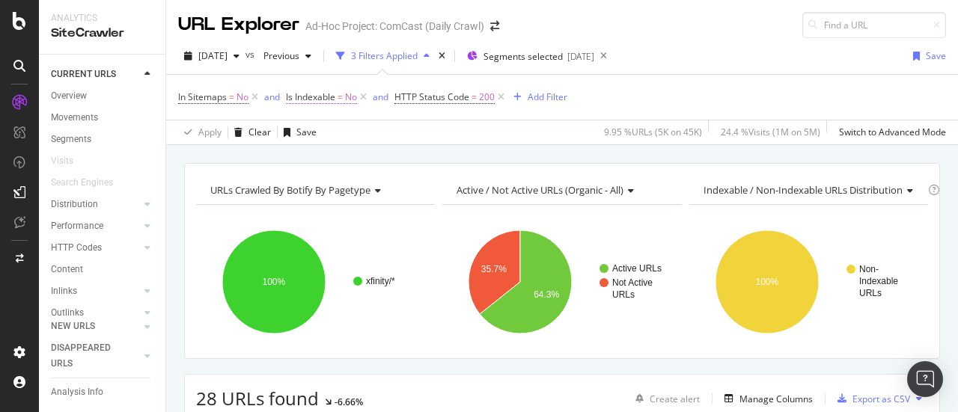
click at [353, 97] on span "No" at bounding box center [351, 97] width 12 height 21
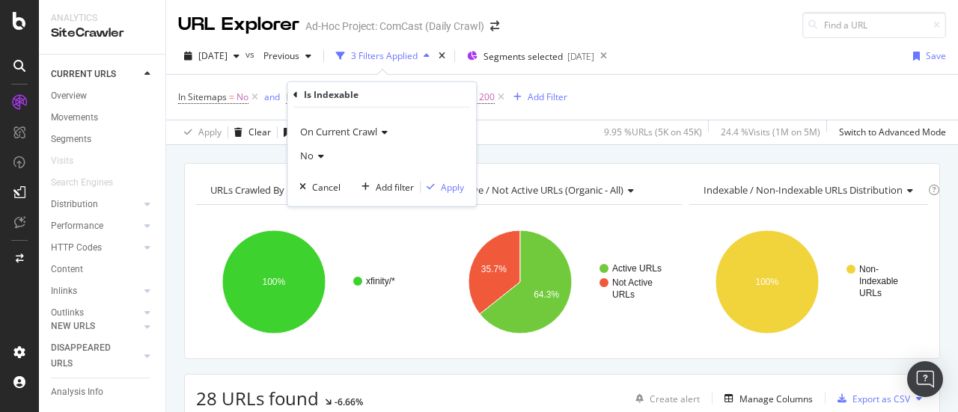
click at [319, 155] on icon at bounding box center [319, 156] width 10 height 9
drag, startPoint x: 327, startPoint y: 204, endPoint x: 326, endPoint y: 189, distance: 14.2
click at [326, 189] on div "Yes No" at bounding box center [383, 196] width 168 height 58
click at [320, 186] on span "Yes" at bounding box center [314, 186] width 15 height 13
drag, startPoint x: 448, startPoint y: 187, endPoint x: 489, endPoint y: 144, distance: 58.8
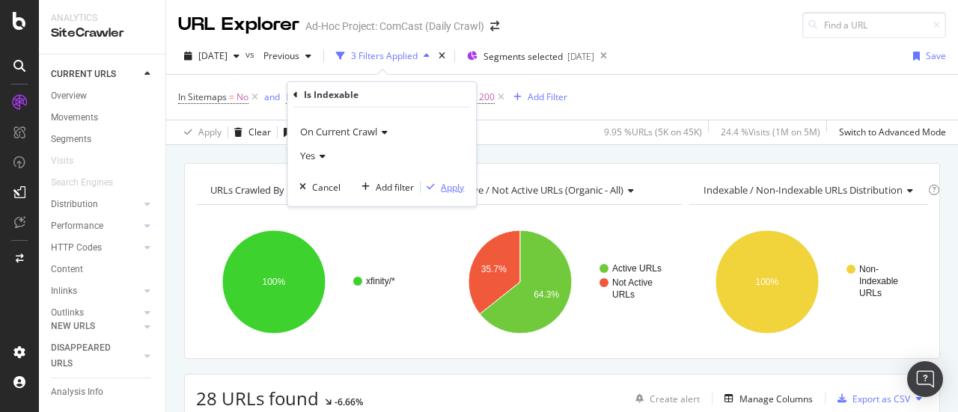
click at [449, 187] on div "Apply" at bounding box center [452, 186] width 23 height 13
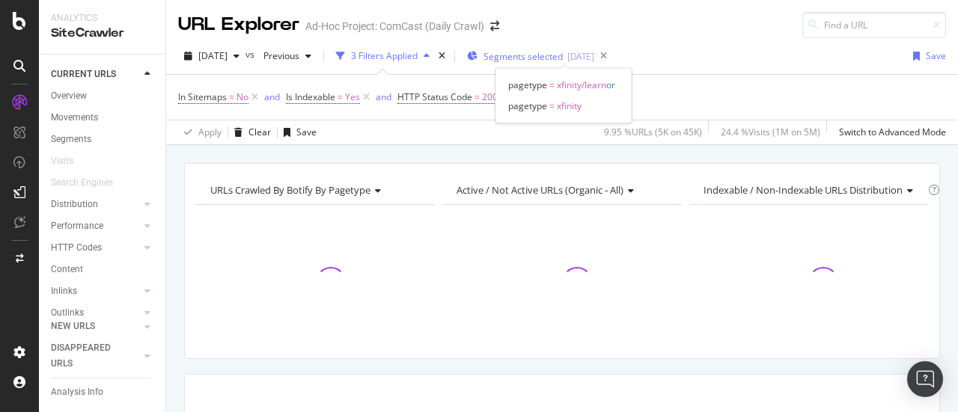
click at [562, 50] on span "Segments selected" at bounding box center [522, 56] width 79 height 13
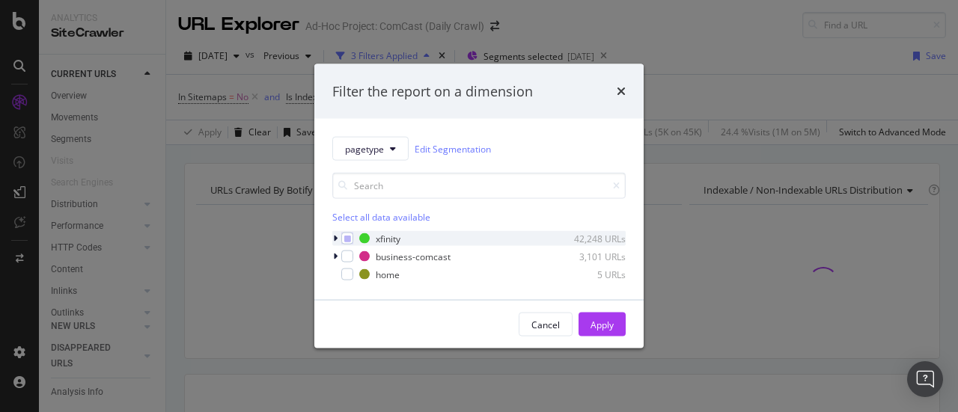
click at [337, 236] on icon "modal" at bounding box center [335, 238] width 4 height 9
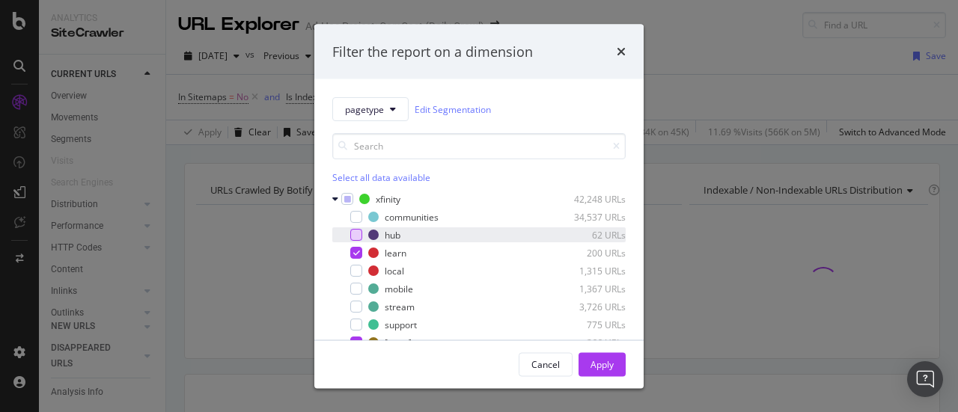
click at [354, 233] on div "modal" at bounding box center [356, 235] width 12 height 12
click at [355, 250] on icon "modal" at bounding box center [356, 252] width 7 height 7
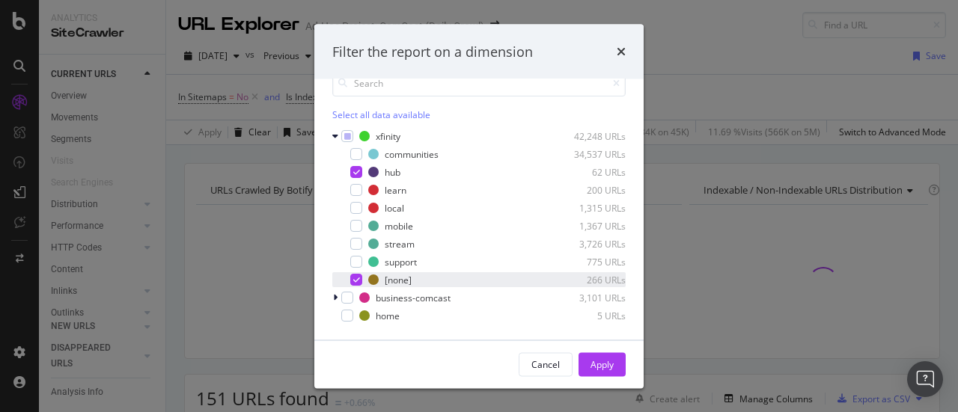
click at [360, 278] on div "modal" at bounding box center [356, 280] width 12 height 12
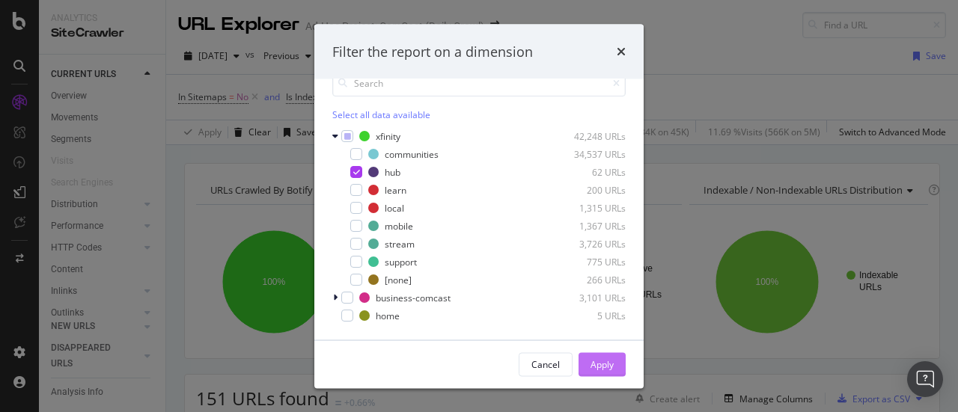
click at [606, 366] on div "Apply" at bounding box center [602, 364] width 23 height 13
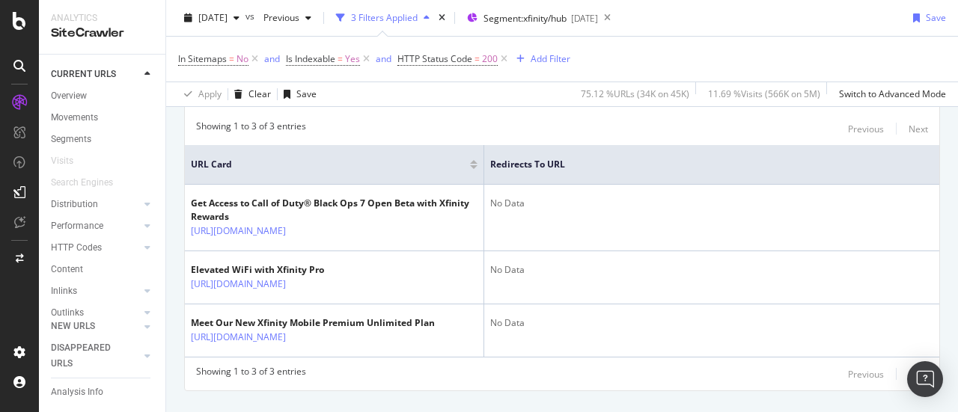
scroll to position [350, 0]
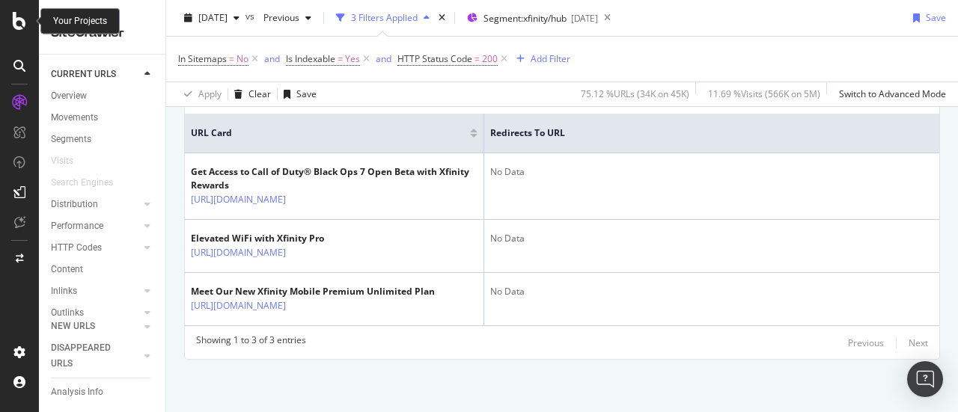
click at [19, 17] on icon at bounding box center [19, 21] width 13 height 18
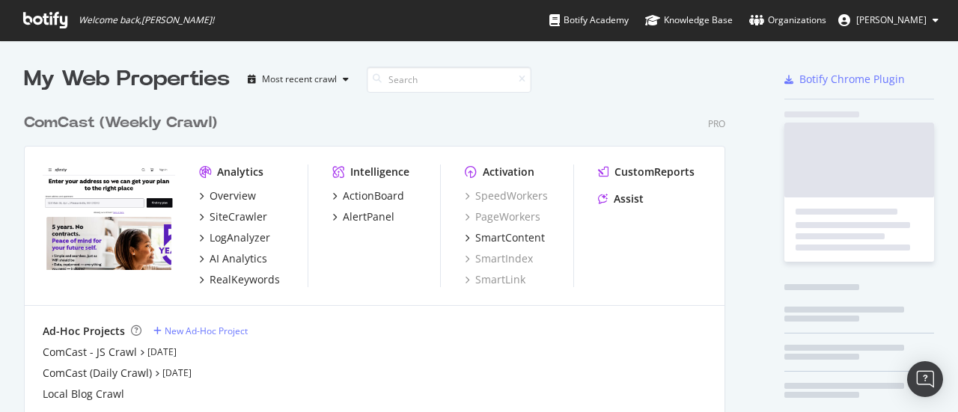
scroll to position [401, 935]
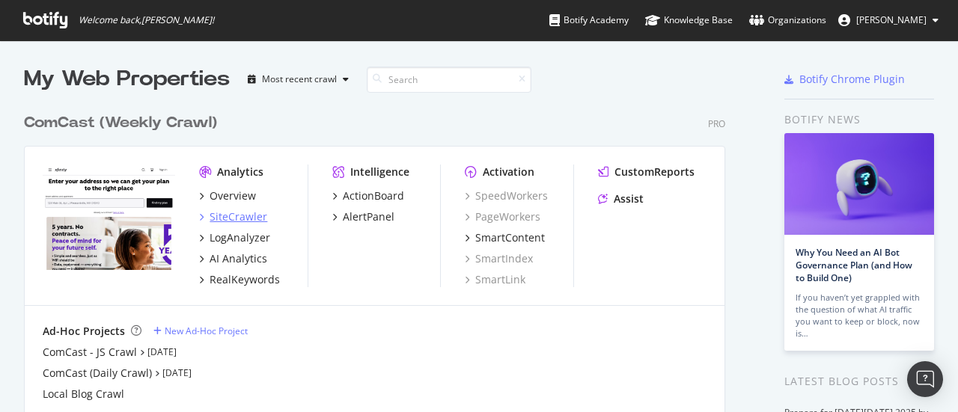
click at [241, 214] on div "SiteCrawler" at bounding box center [239, 217] width 58 height 15
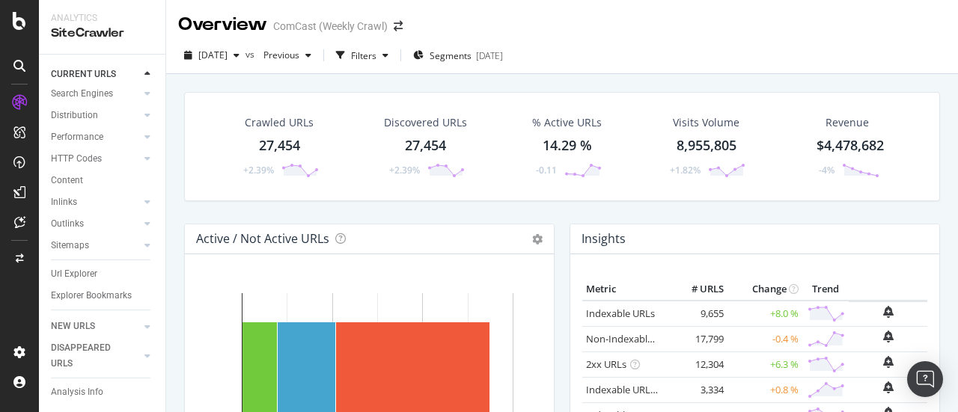
scroll to position [57, 0]
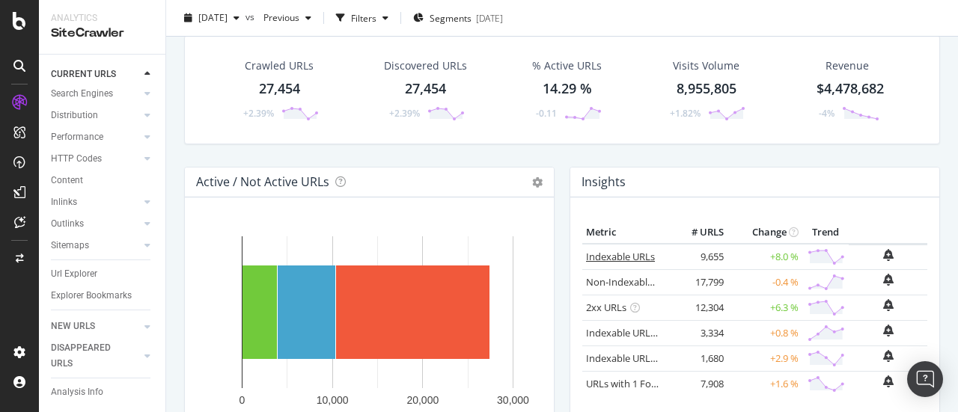
click at [615, 253] on link "Indexable URLs" at bounding box center [620, 256] width 69 height 13
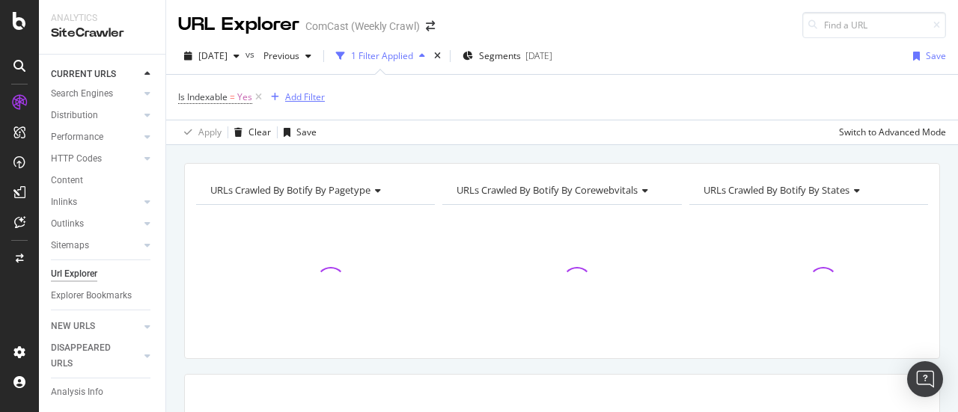
click at [290, 100] on div "Add Filter" at bounding box center [305, 97] width 40 height 13
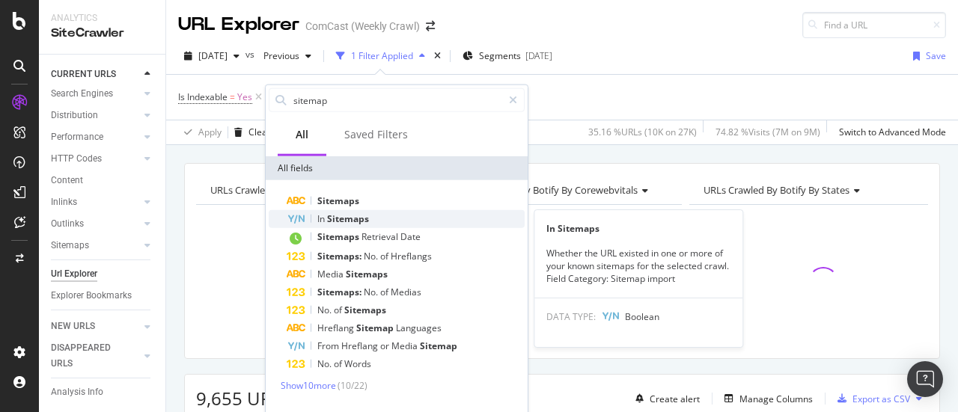
type input "sitemap"
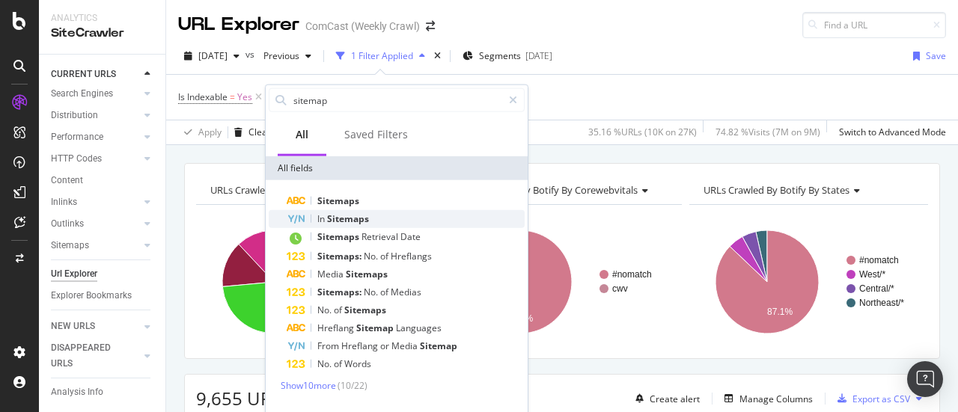
click at [356, 213] on span "Sitemaps" at bounding box center [348, 219] width 42 height 13
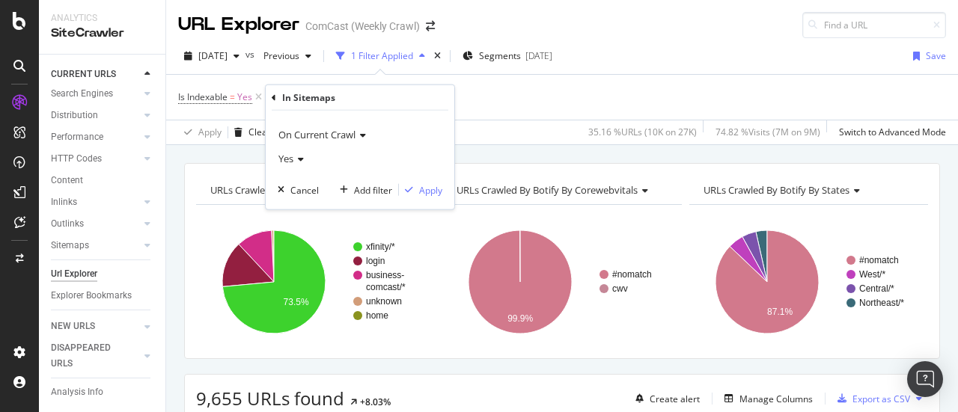
click at [305, 158] on div "Yes" at bounding box center [360, 159] width 165 height 24
click at [321, 207] on div "No" at bounding box center [361, 208] width 160 height 19
click at [430, 195] on div "Apply" at bounding box center [430, 189] width 23 height 13
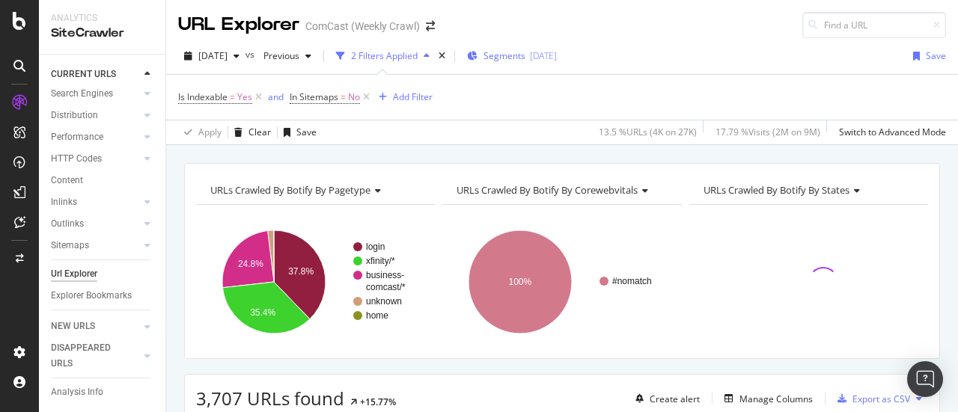
click at [525, 58] on span "Segments" at bounding box center [504, 55] width 42 height 13
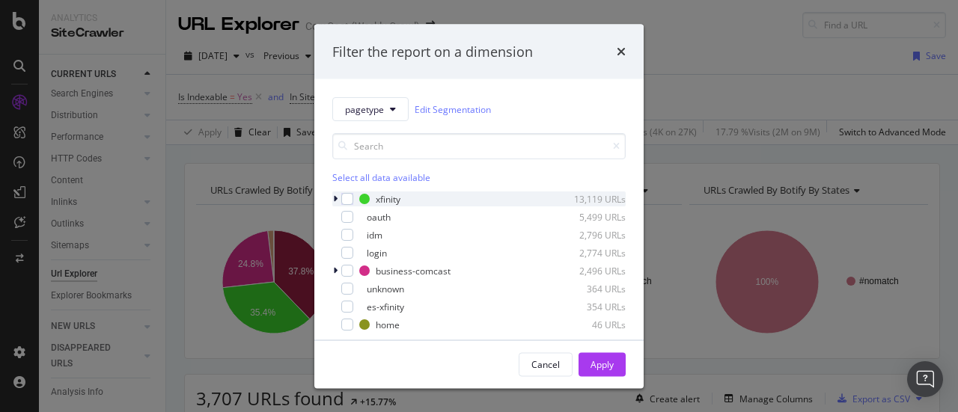
click at [333, 201] on icon "modal" at bounding box center [335, 199] width 4 height 9
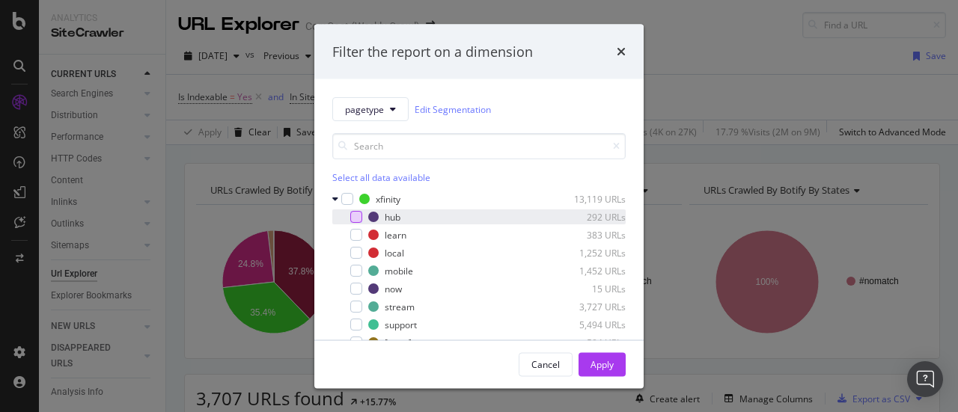
click at [355, 219] on div "modal" at bounding box center [356, 217] width 12 height 12
click at [599, 369] on div "Apply" at bounding box center [602, 364] width 23 height 13
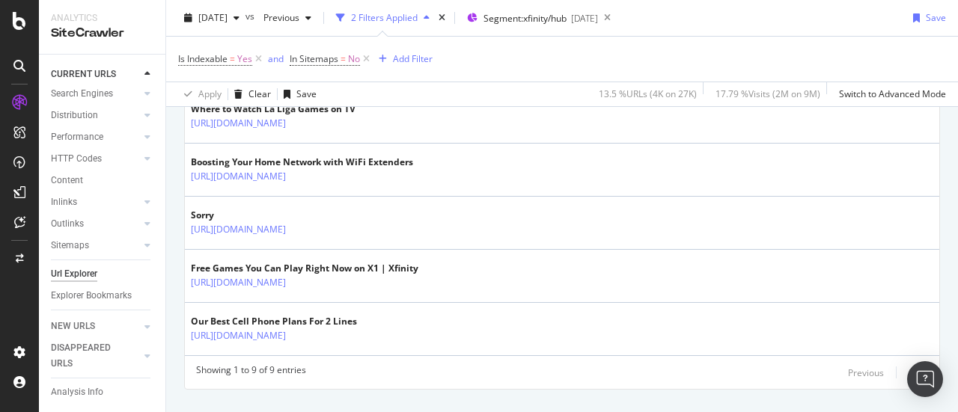
scroll to position [644, 0]
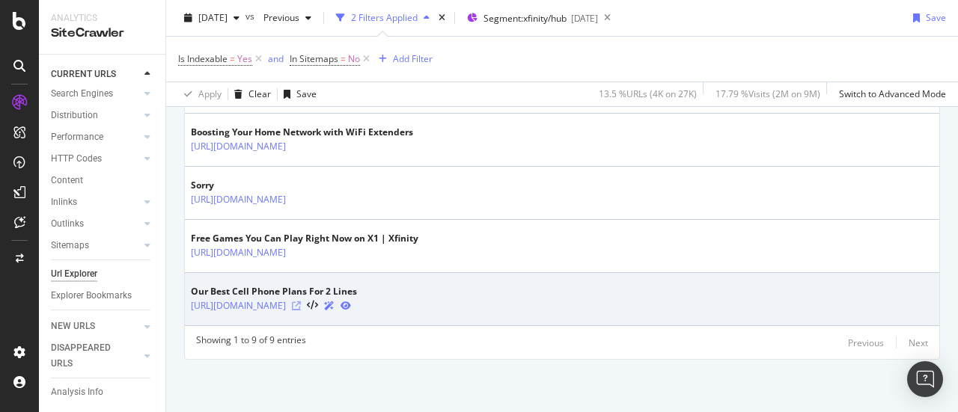
click at [301, 306] on icon at bounding box center [296, 306] width 9 height 9
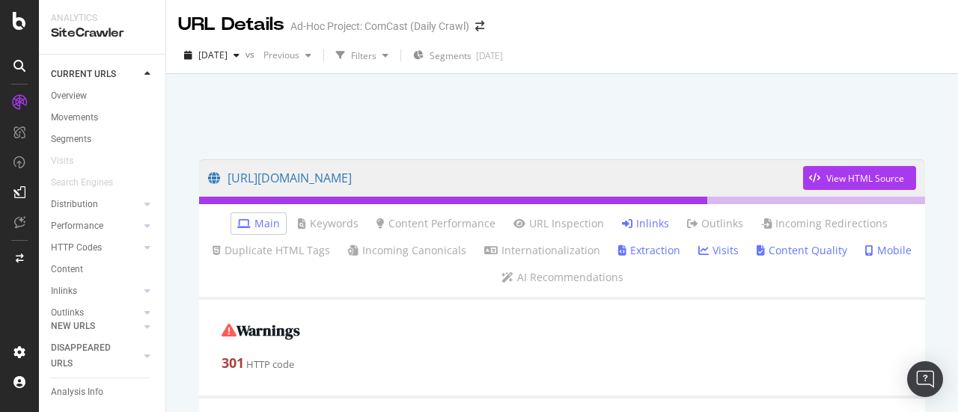
click at [630, 224] on link "Inlinks" at bounding box center [645, 223] width 47 height 15
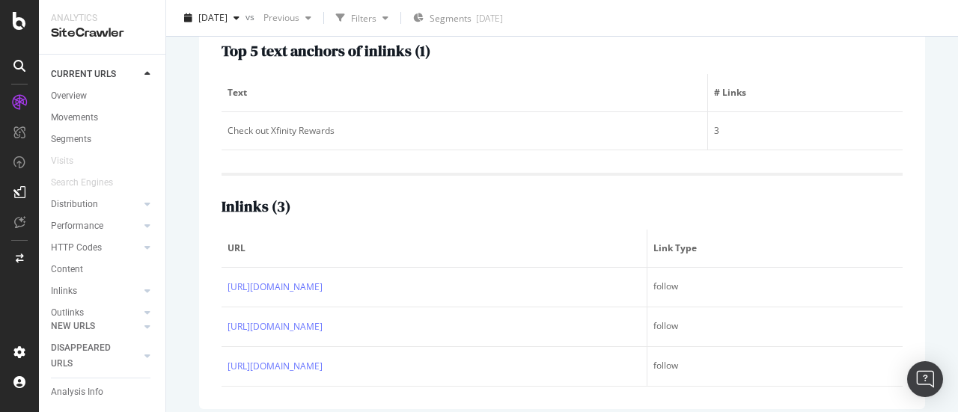
scroll to position [290, 0]
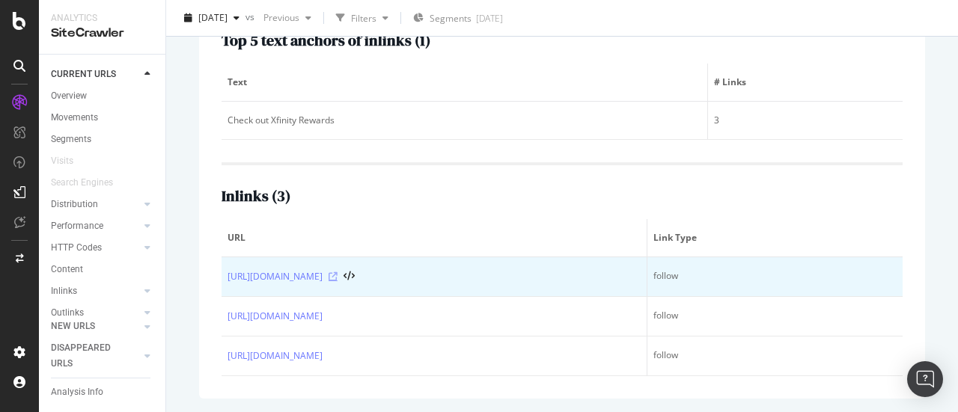
click at [338, 276] on icon at bounding box center [333, 276] width 9 height 9
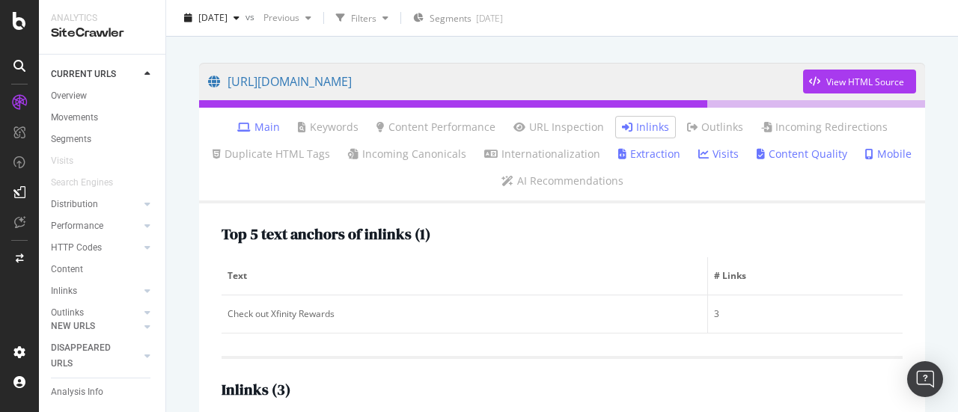
scroll to position [0, 0]
